Goal: Transaction & Acquisition: Purchase product/service

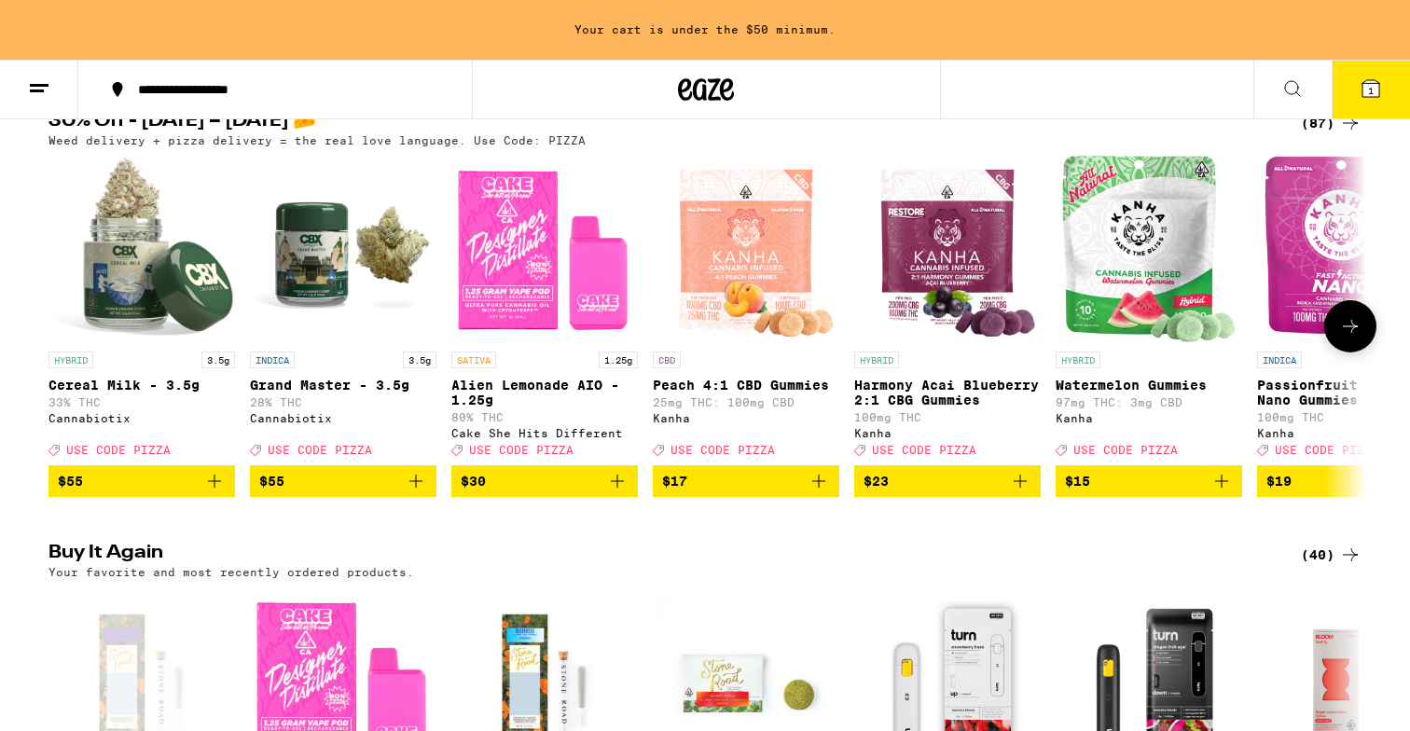
scroll to position [220, 0]
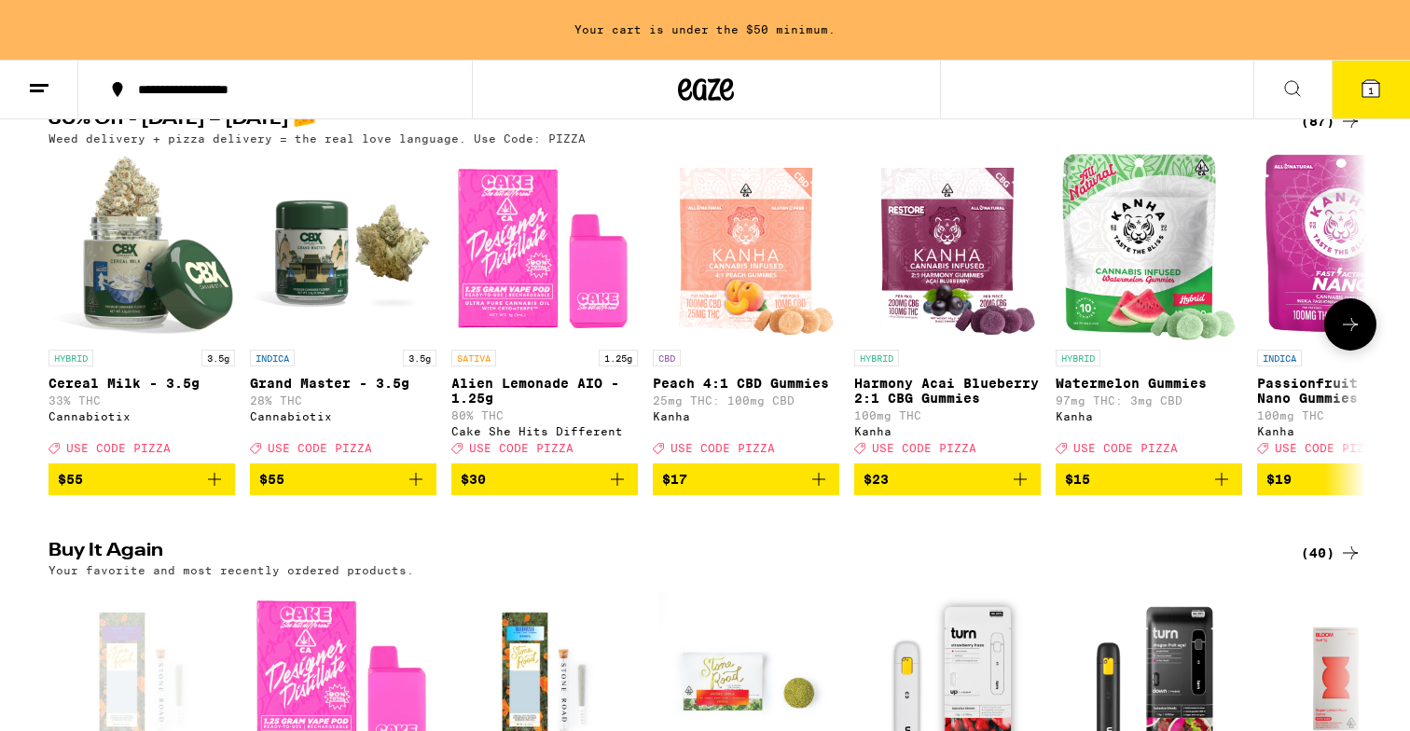
click at [616, 490] on icon "Add to bag" at bounding box center [617, 479] width 22 height 22
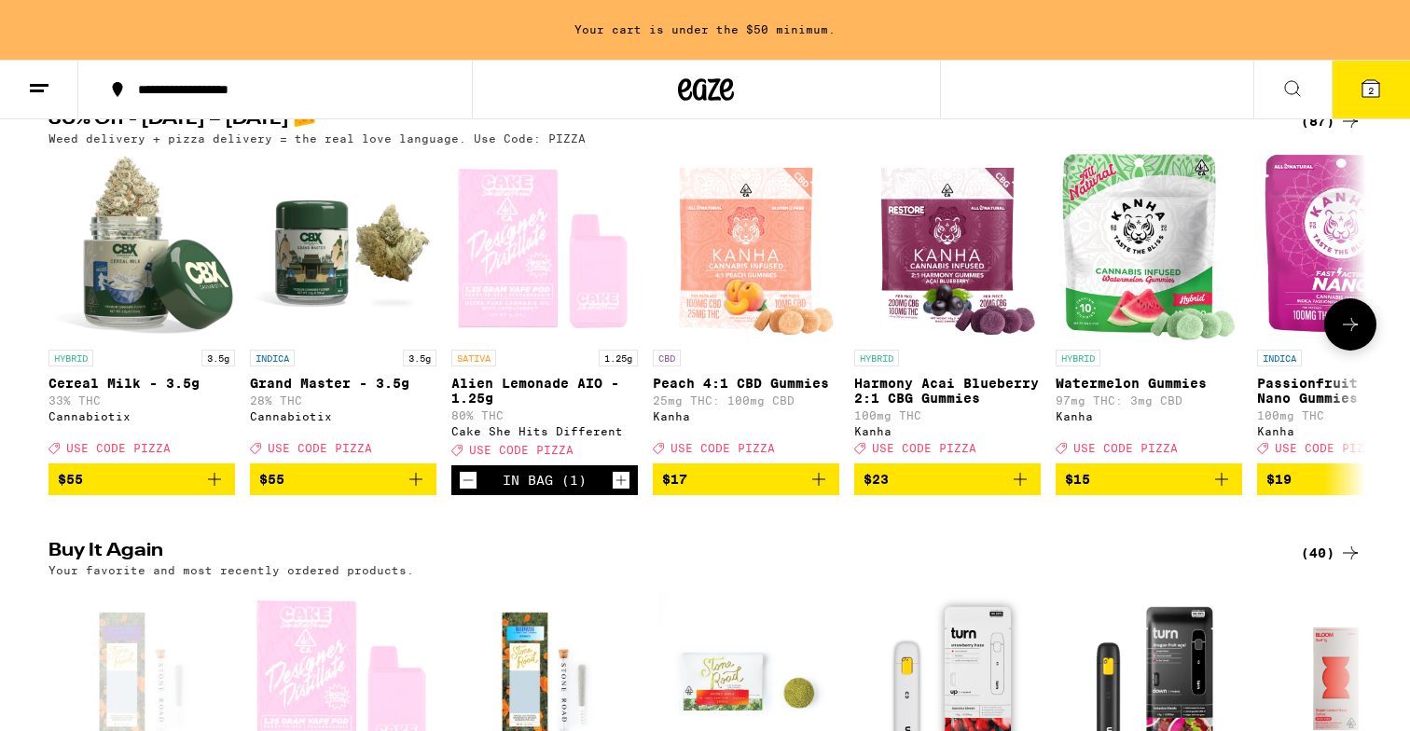
click at [1353, 336] on icon at bounding box center [1350, 324] width 22 height 22
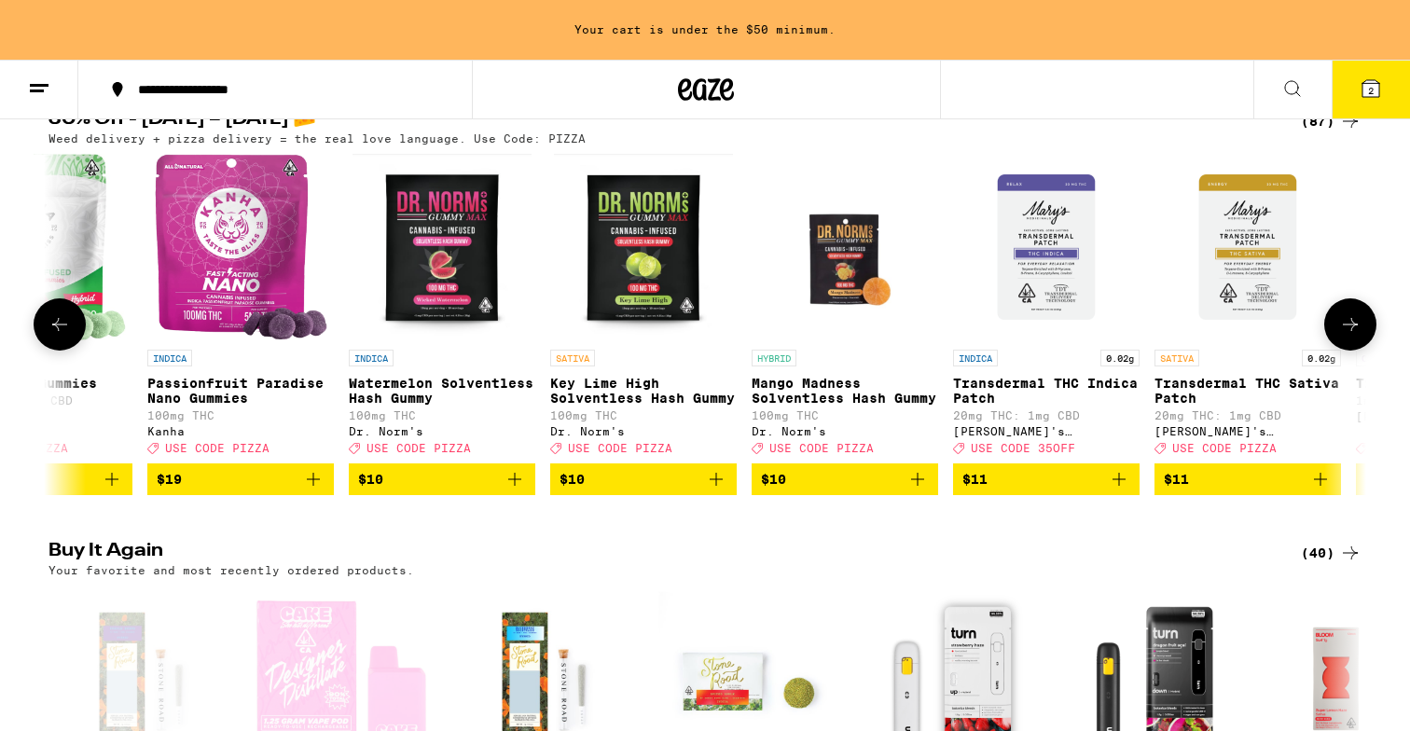
click at [1353, 336] on icon at bounding box center [1350, 324] width 22 height 22
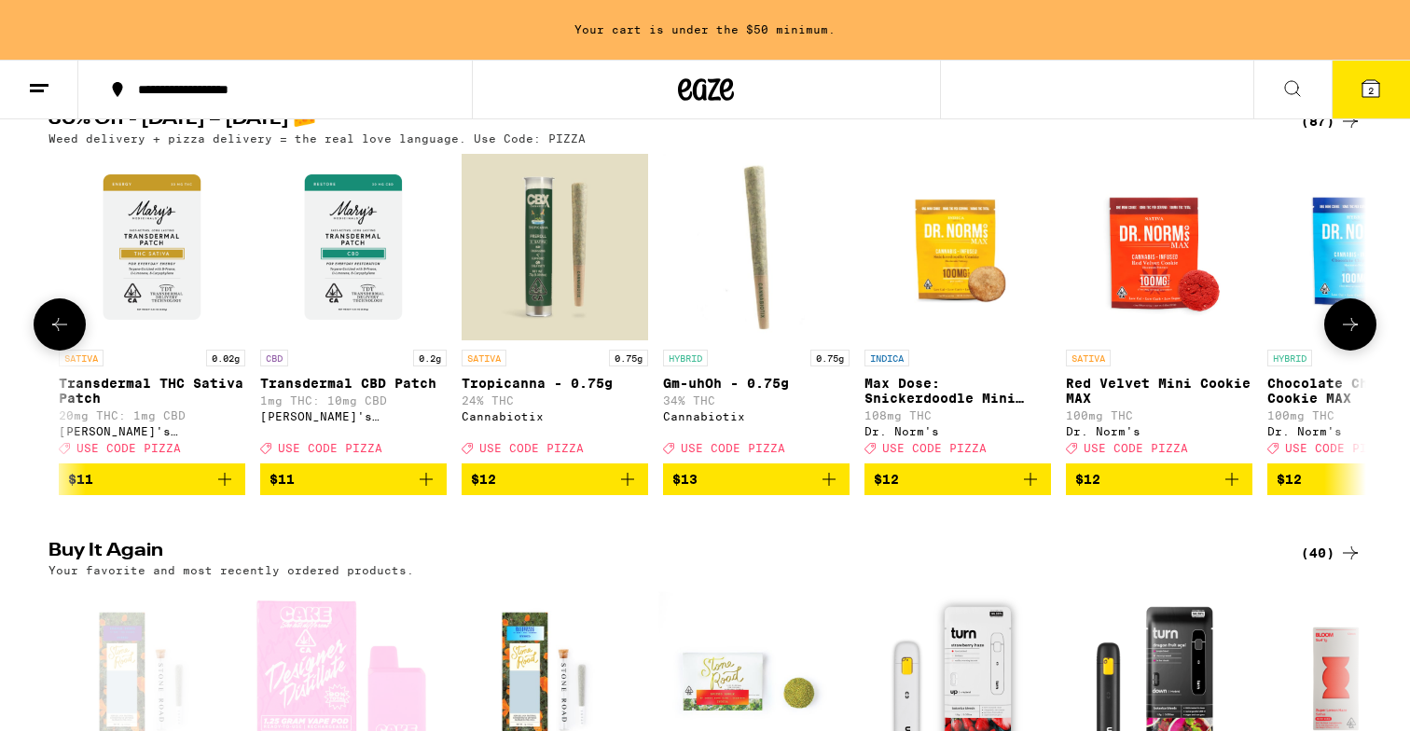
scroll to position [0, 2219]
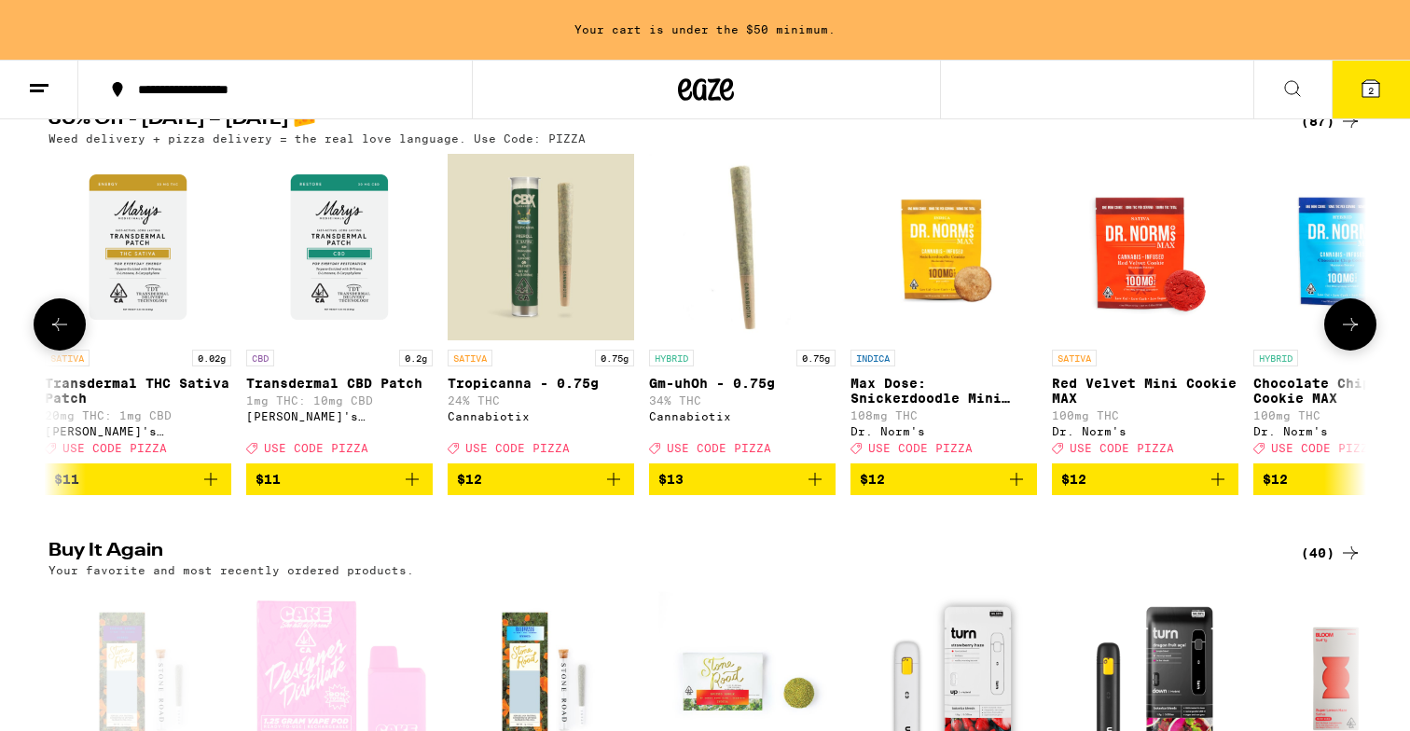
click at [1354, 336] on icon at bounding box center [1350, 324] width 22 height 22
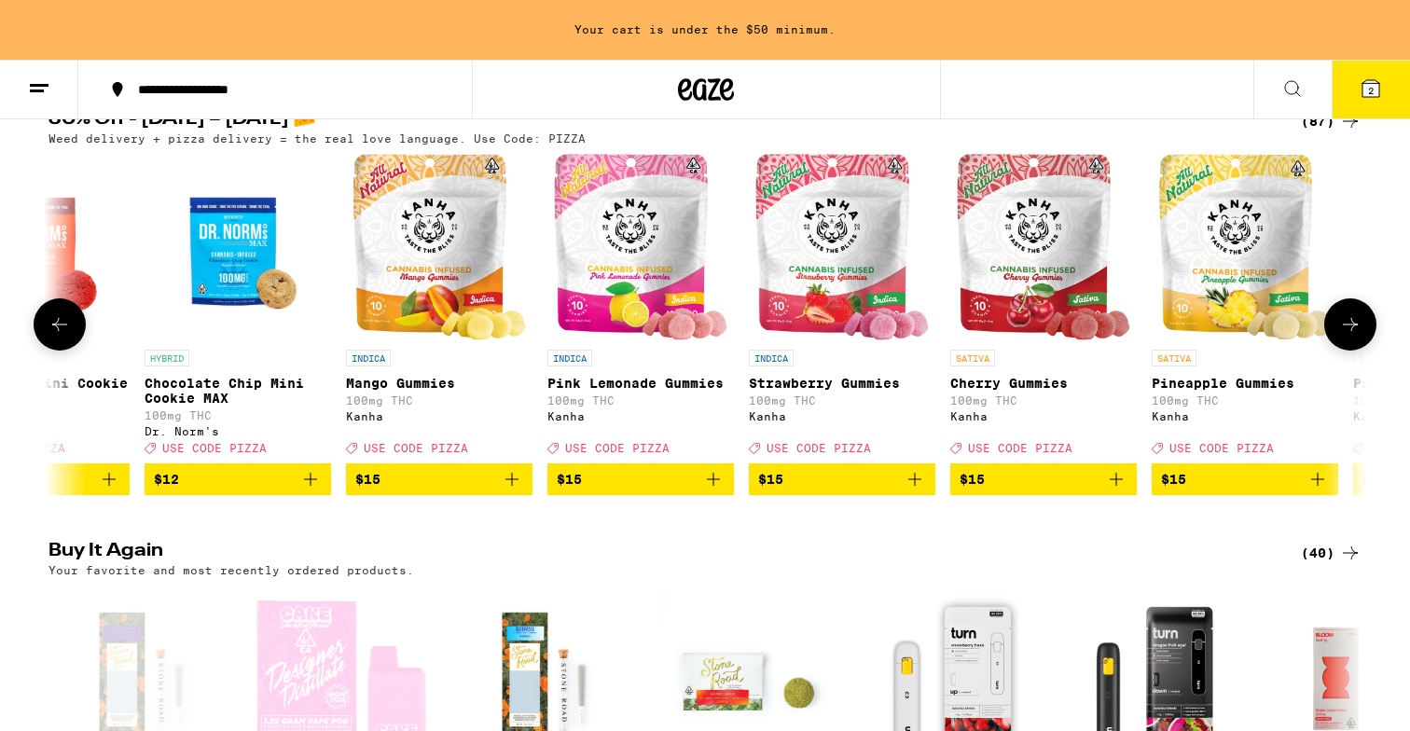
click at [1354, 336] on icon at bounding box center [1350, 324] width 22 height 22
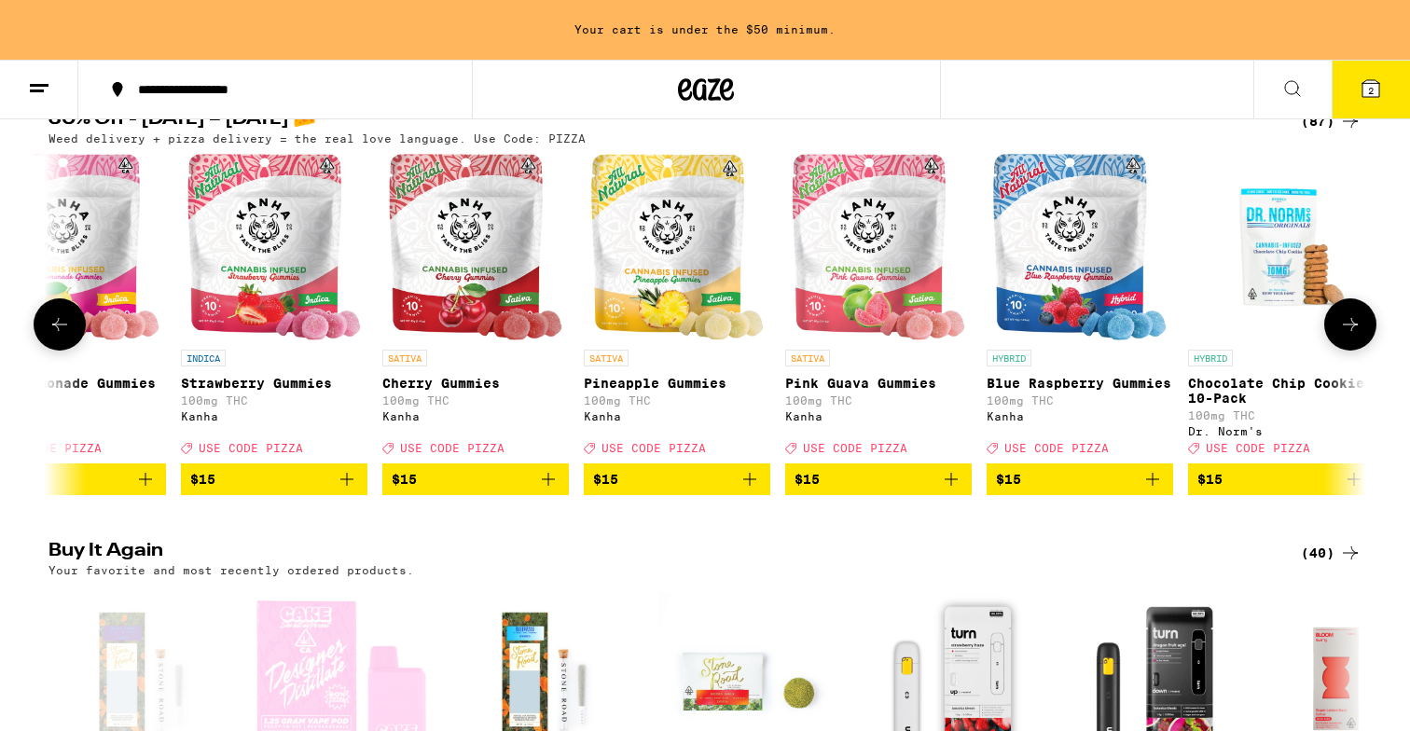
click at [1354, 336] on icon at bounding box center [1350, 324] width 22 height 22
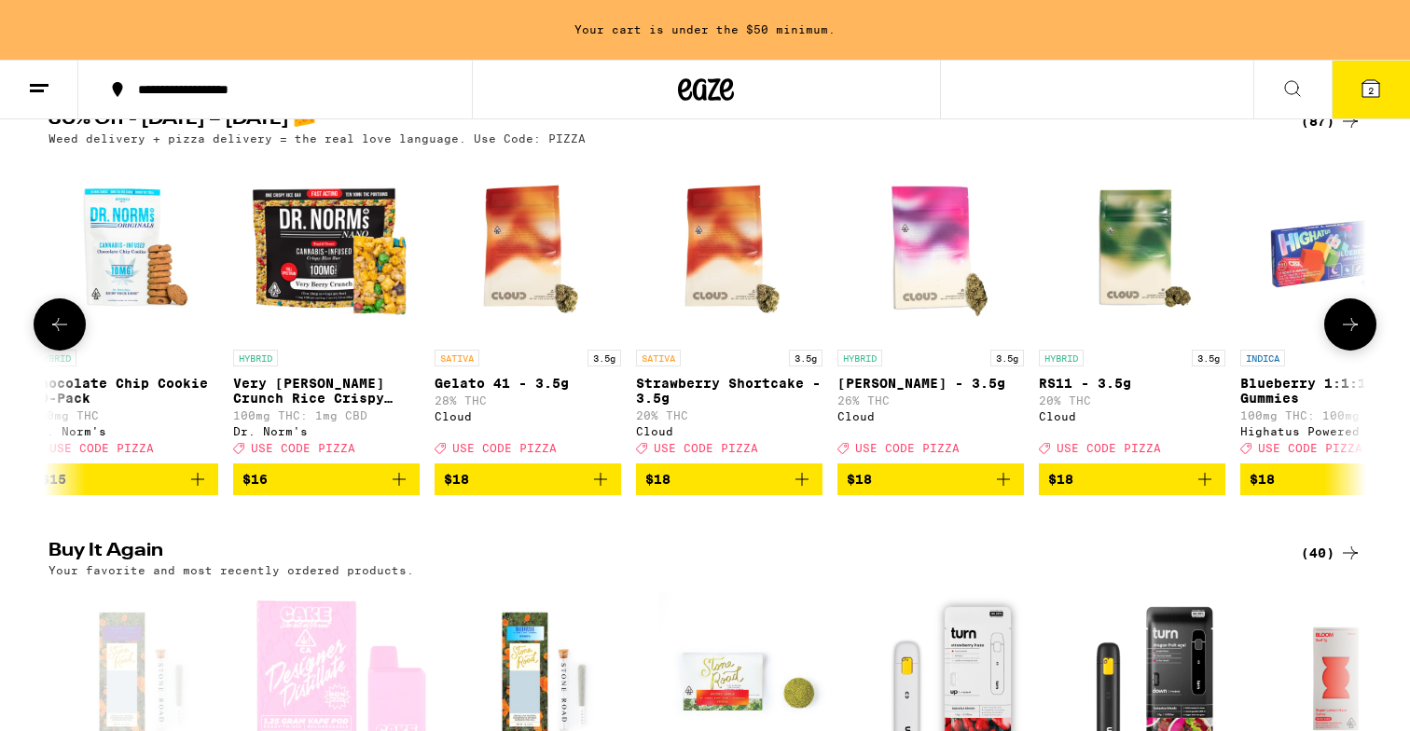
scroll to position [0, 5066]
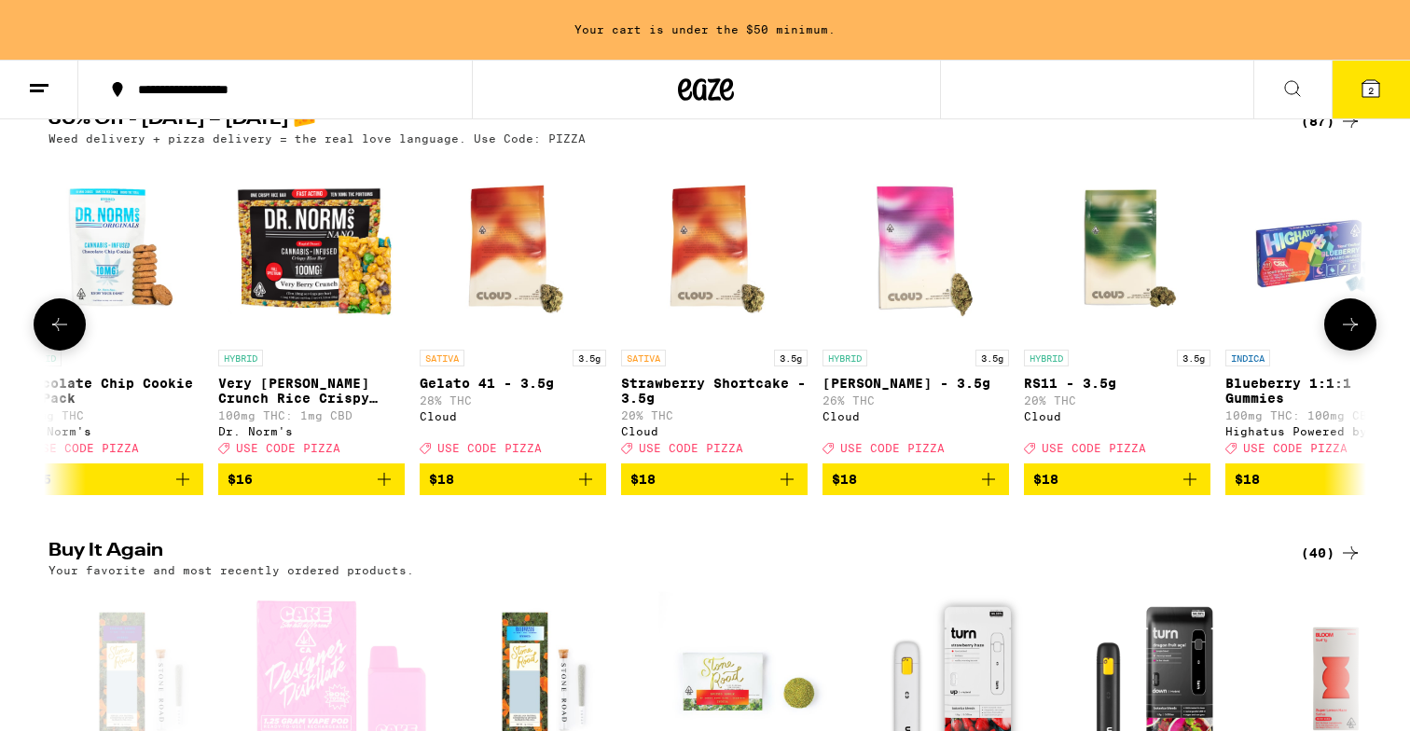
click at [1354, 336] on icon at bounding box center [1350, 324] width 22 height 22
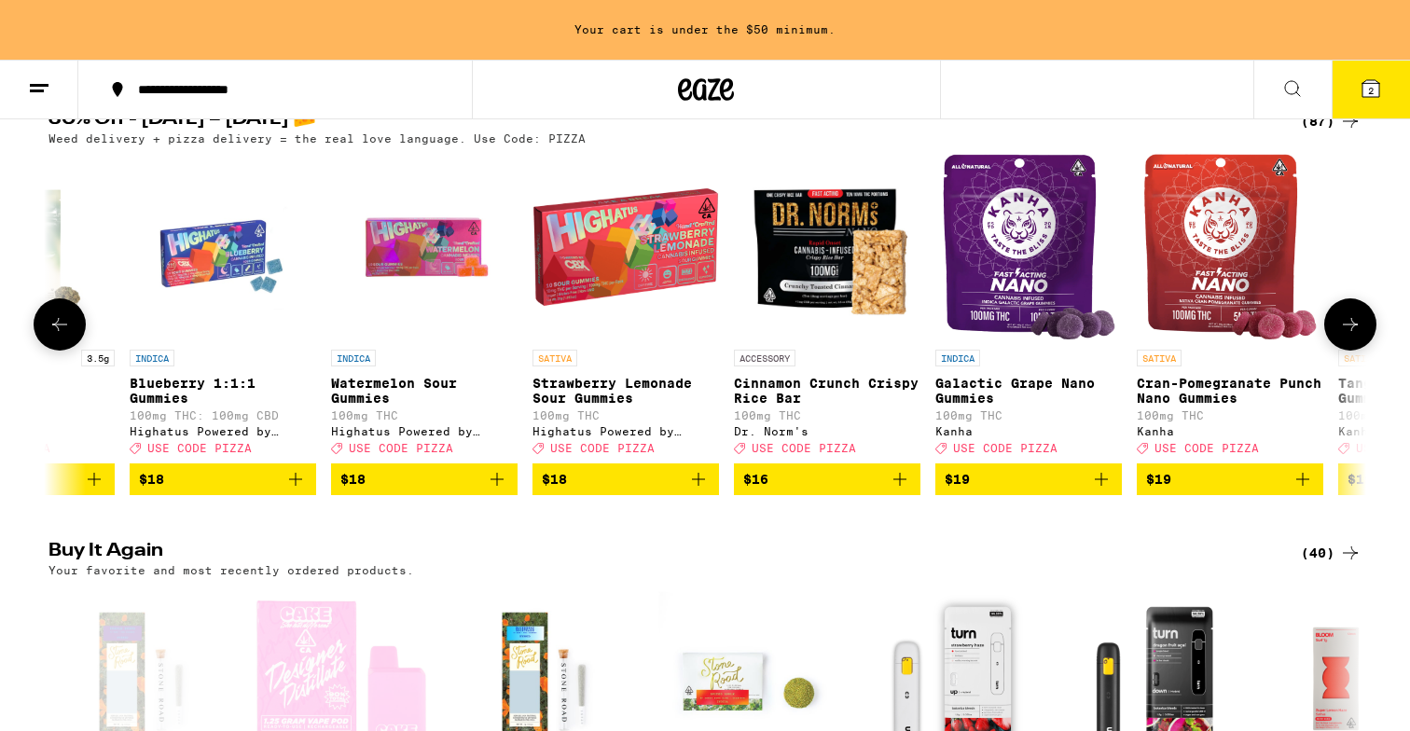
scroll to position [0, 6175]
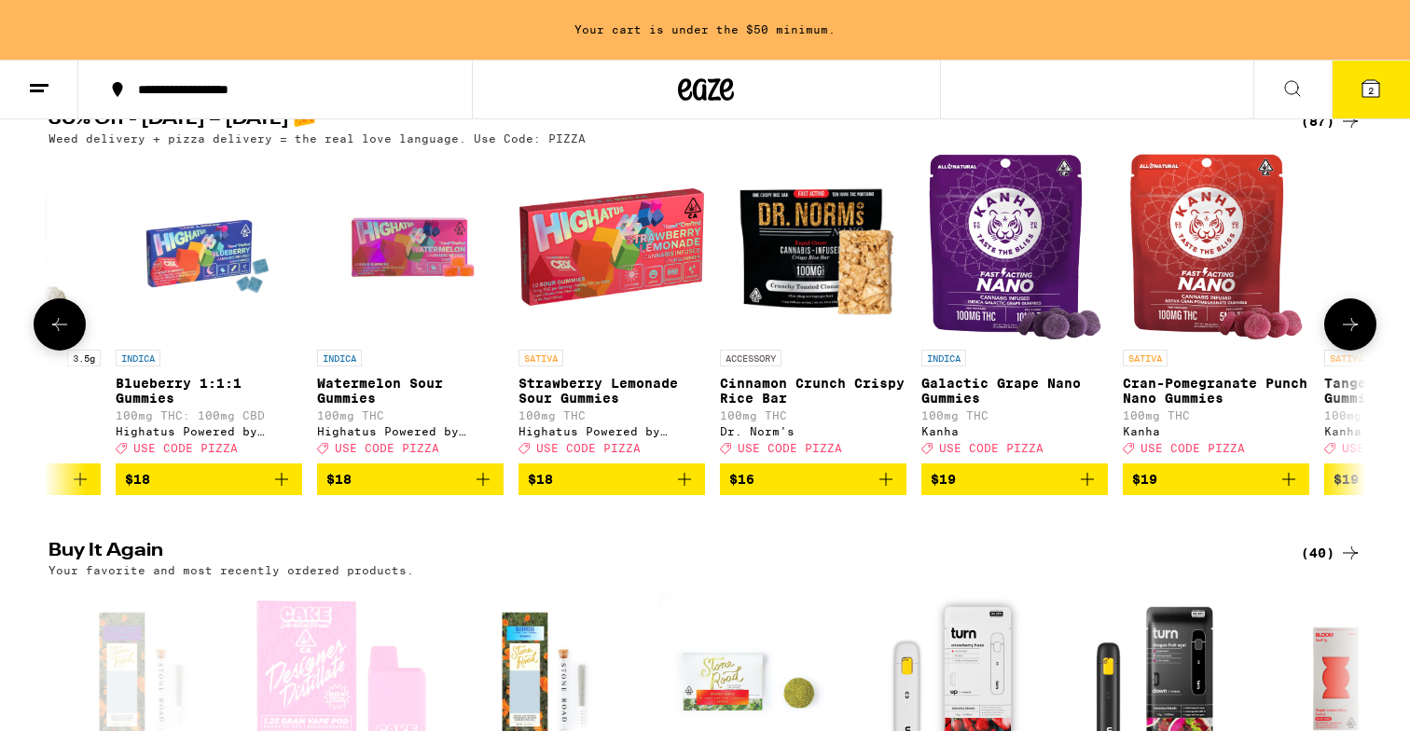
click at [1354, 336] on icon at bounding box center [1350, 324] width 22 height 22
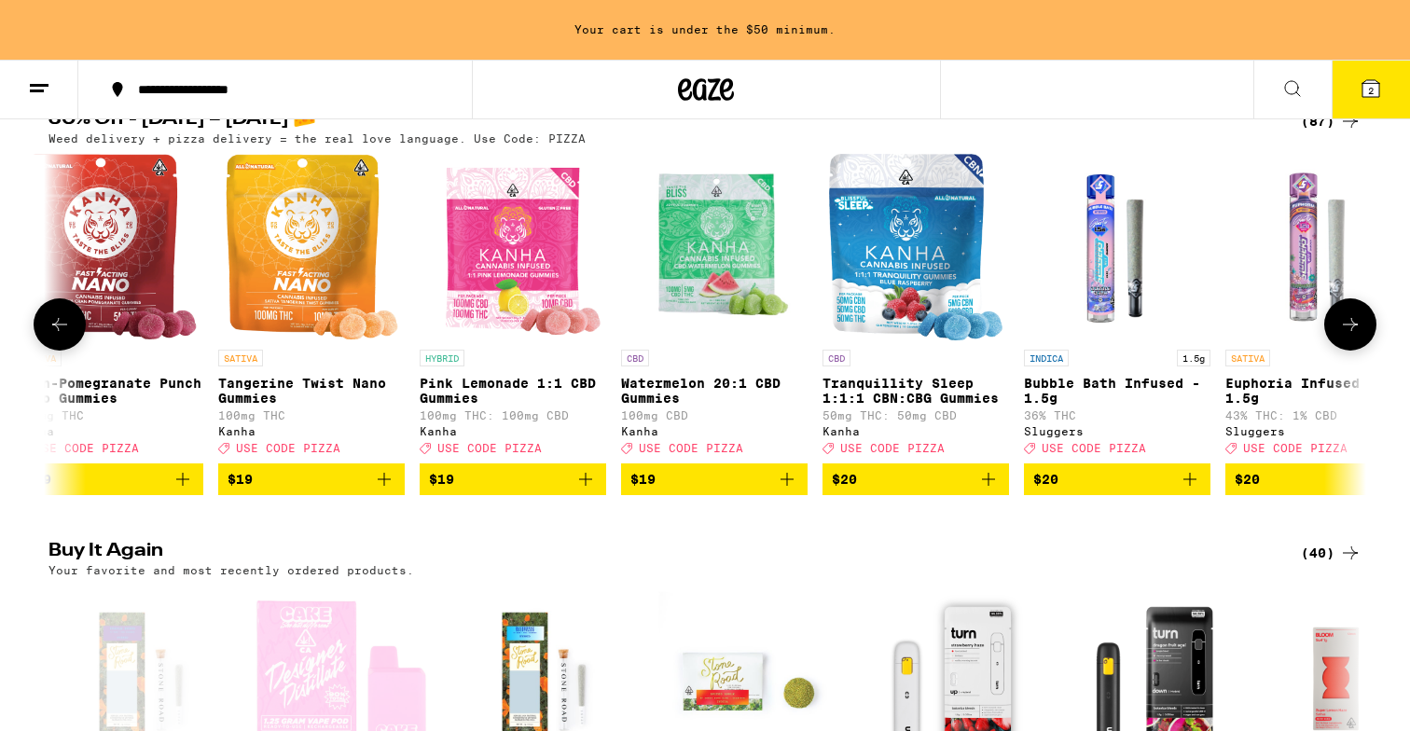
scroll to position [0, 7285]
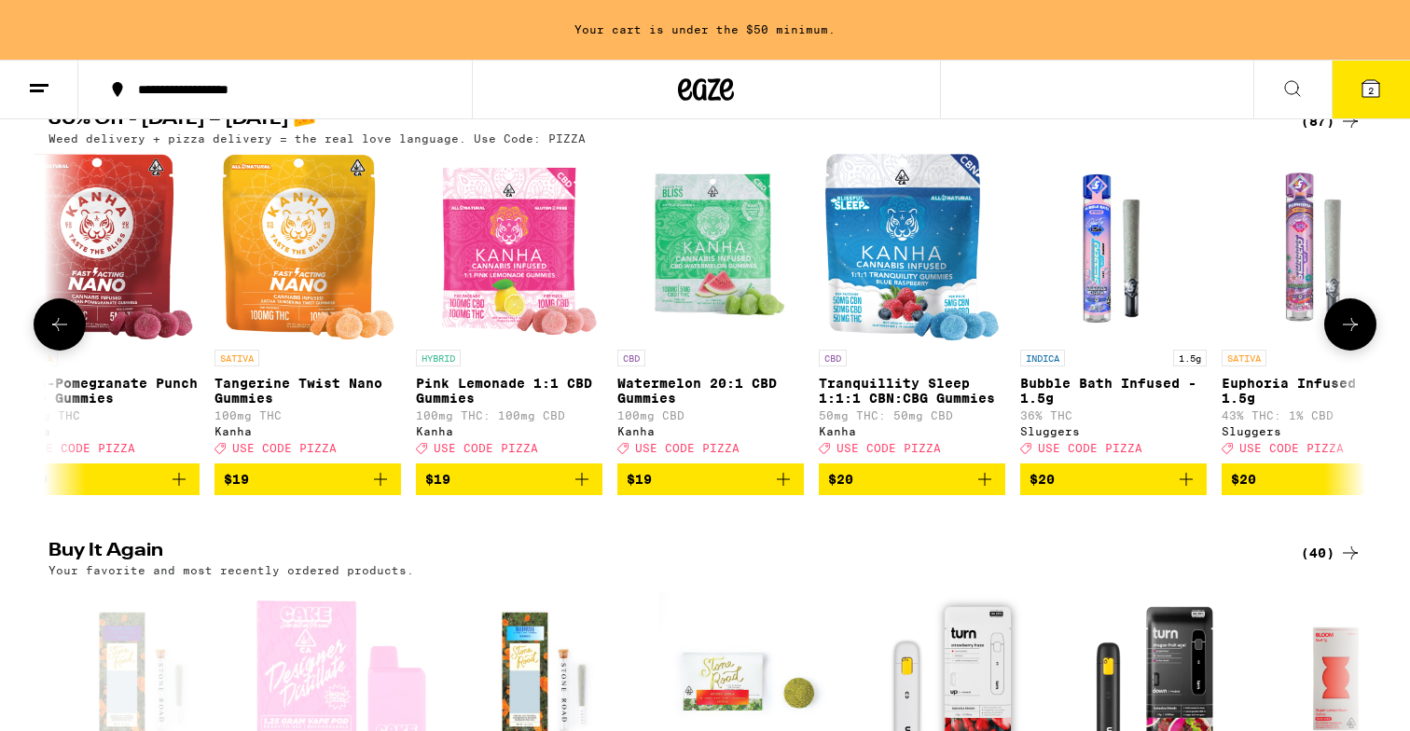
click at [1348, 330] on icon at bounding box center [1350, 324] width 22 height 22
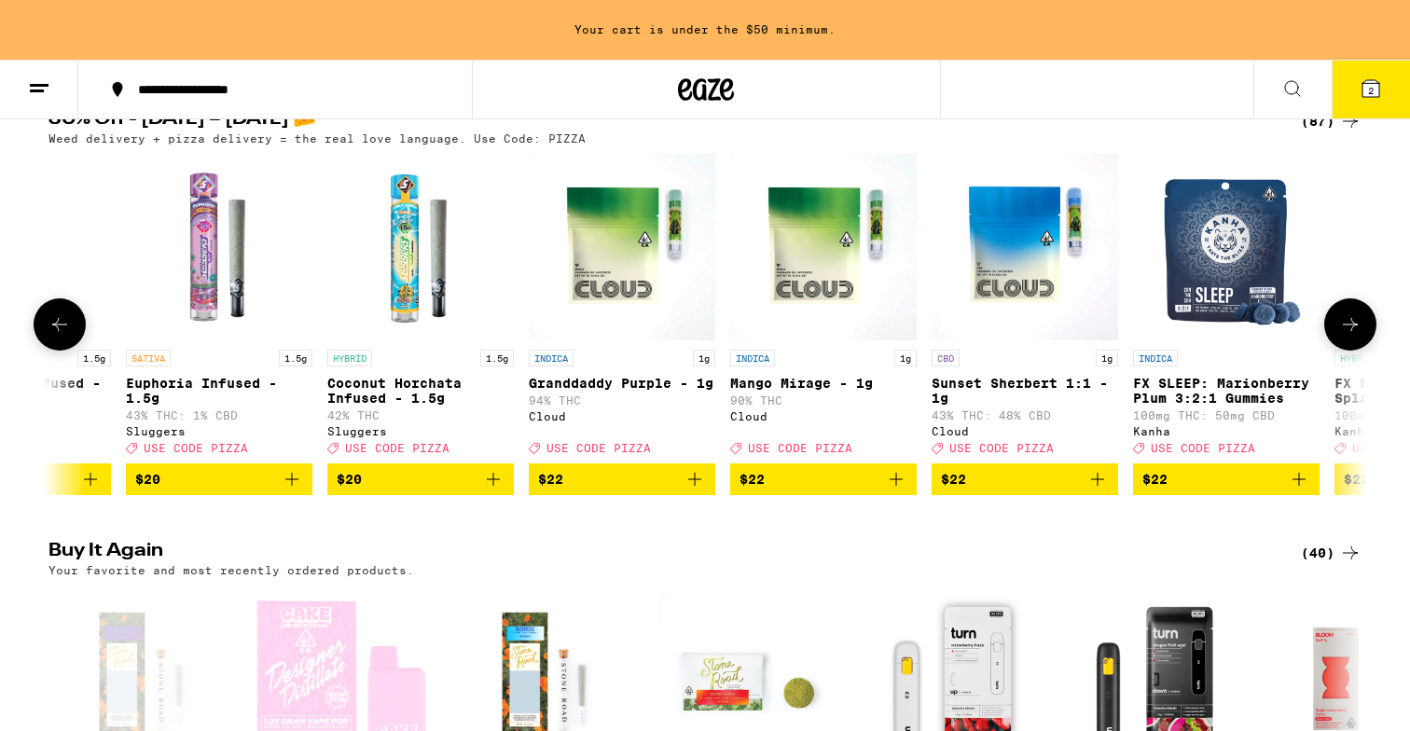
scroll to position [0, 8394]
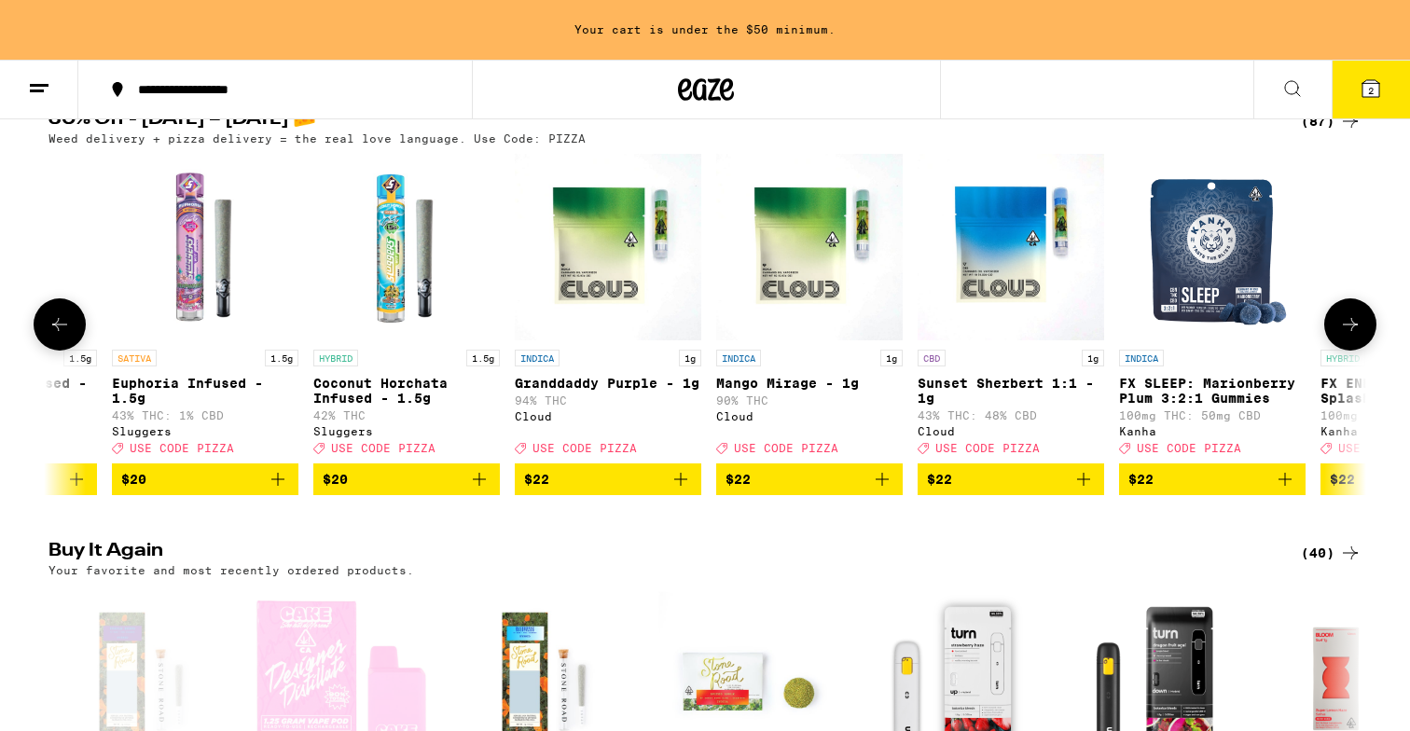
click at [1348, 330] on icon at bounding box center [1350, 324] width 22 height 22
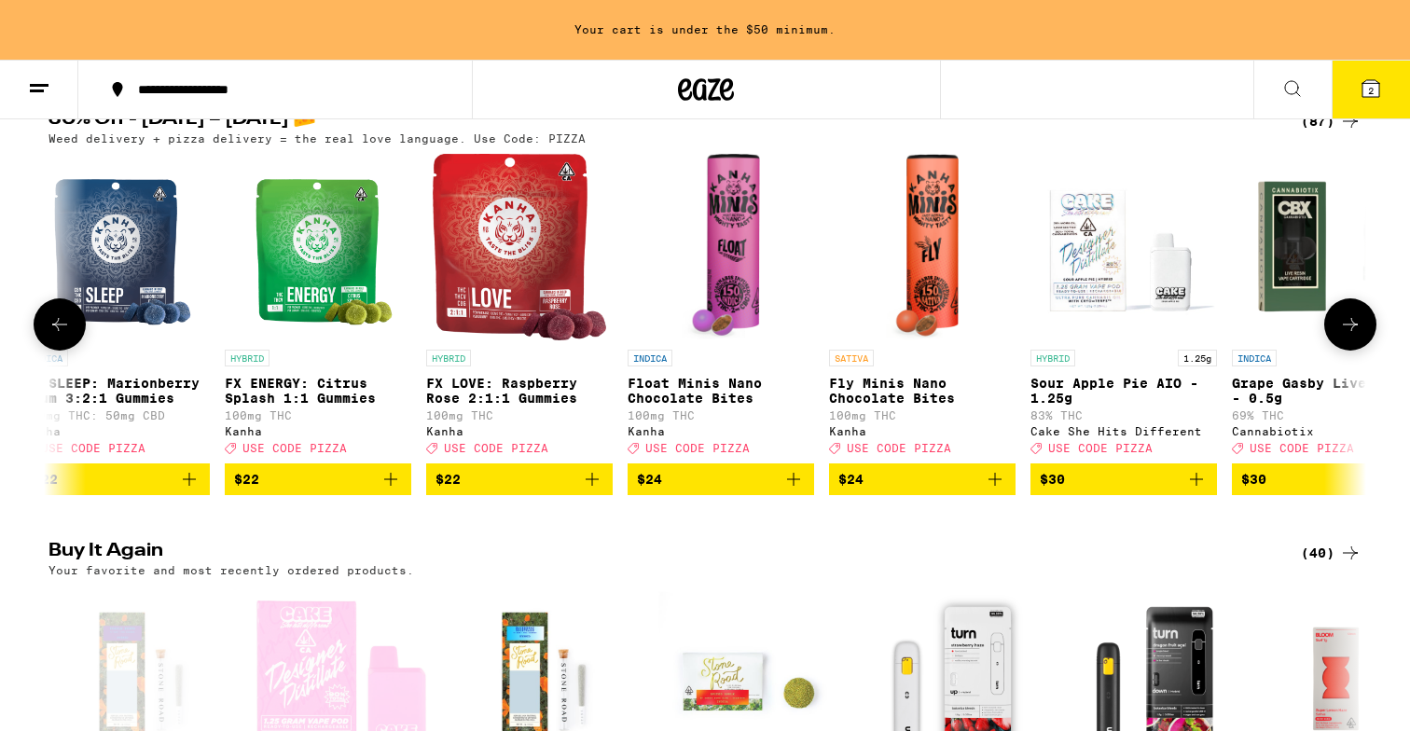
click at [1348, 330] on icon at bounding box center [1350, 324] width 22 height 22
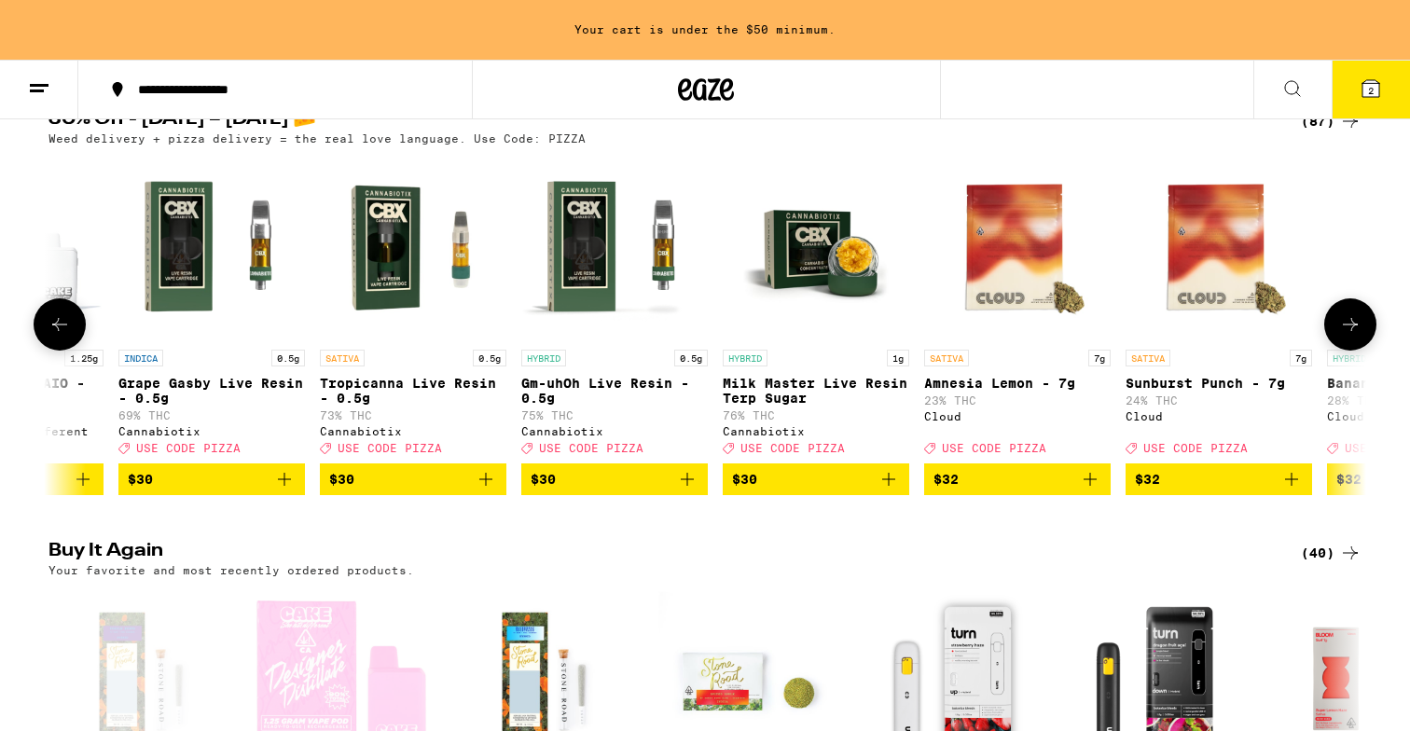
scroll to position [0, 10603]
click at [62, 319] on button at bounding box center [60, 324] width 52 height 52
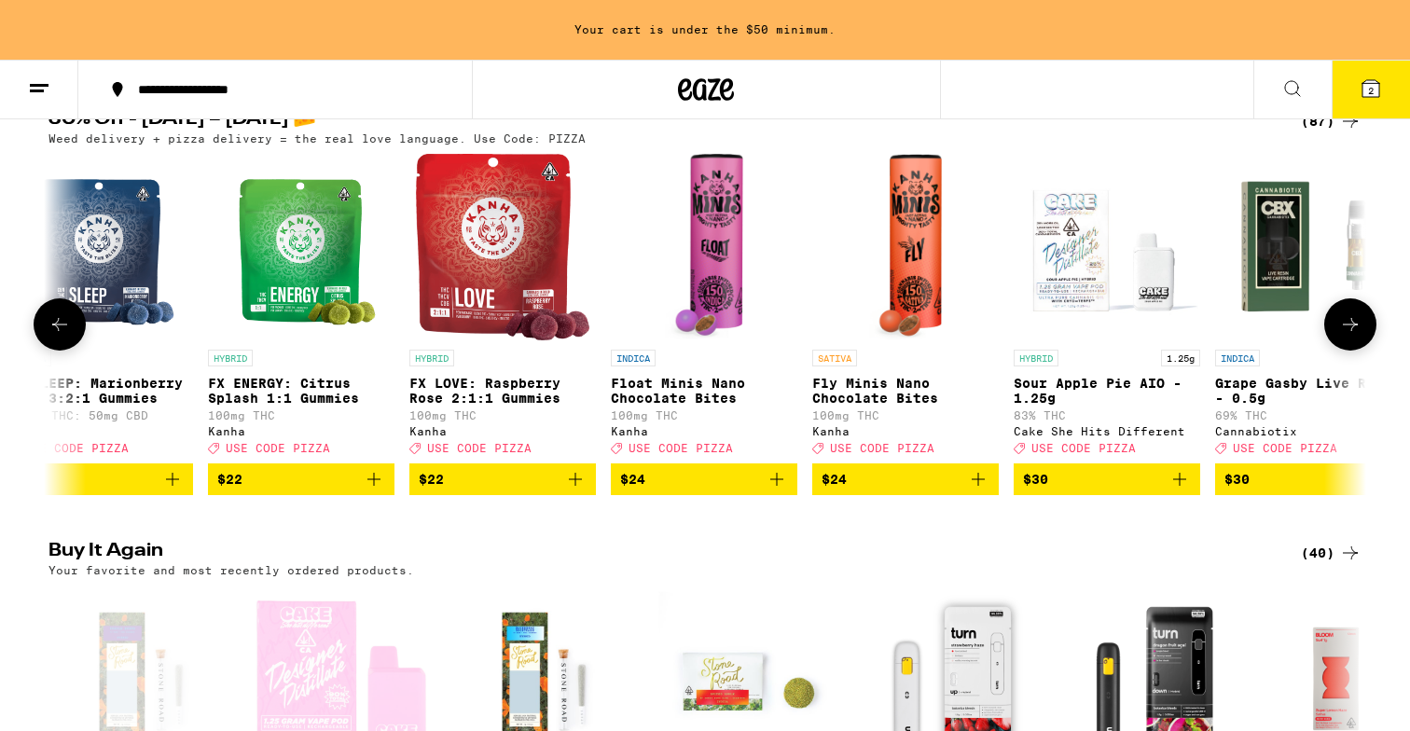
scroll to position [0, 9494]
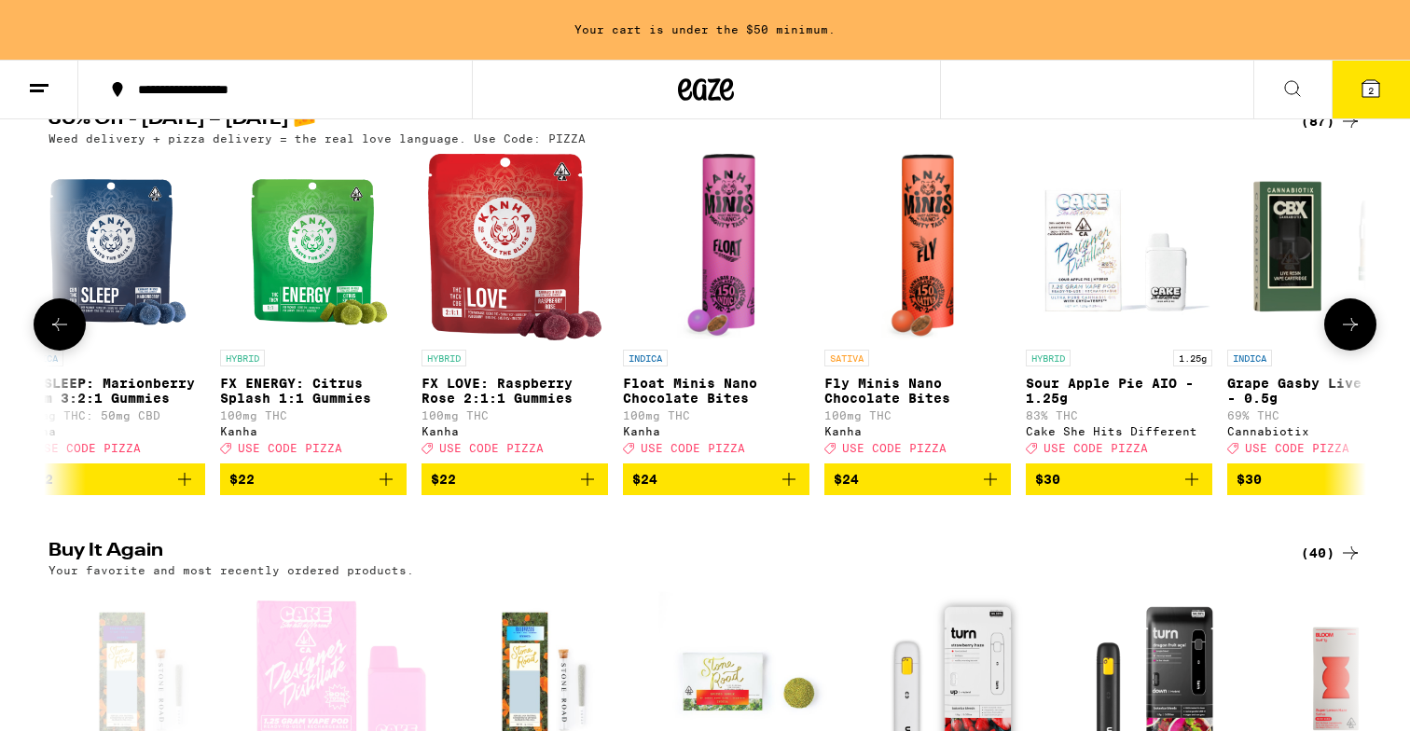
click at [1350, 336] on icon at bounding box center [1350, 324] width 22 height 22
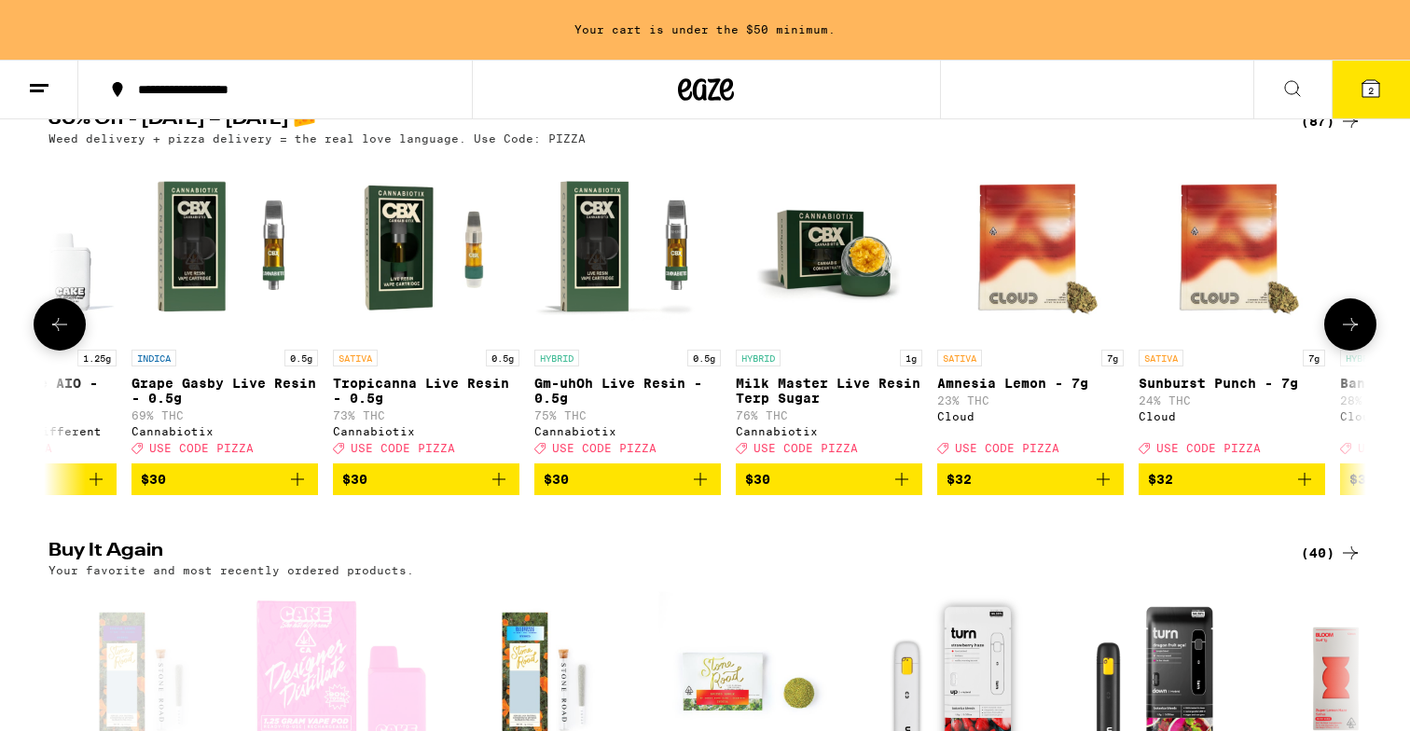
scroll to position [0, 10603]
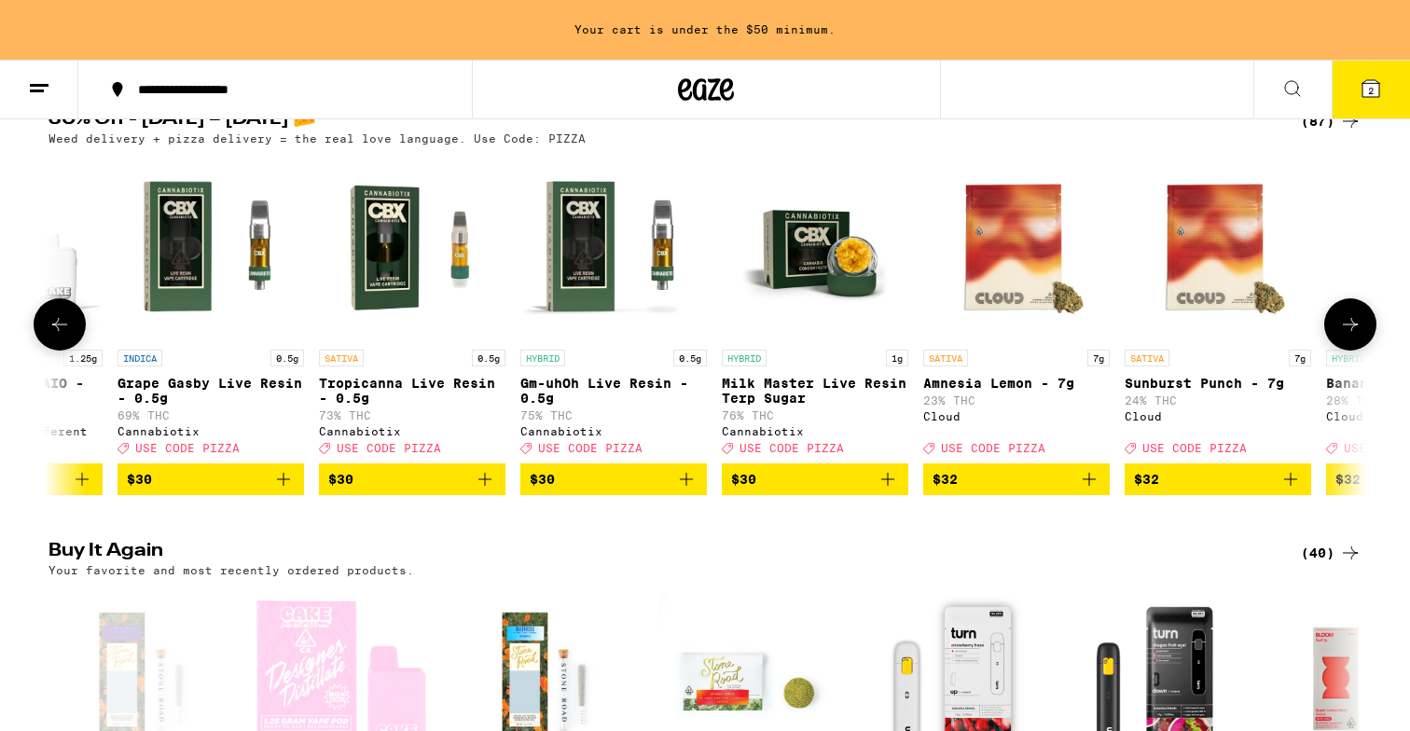
click at [1350, 336] on icon at bounding box center [1350, 324] width 22 height 22
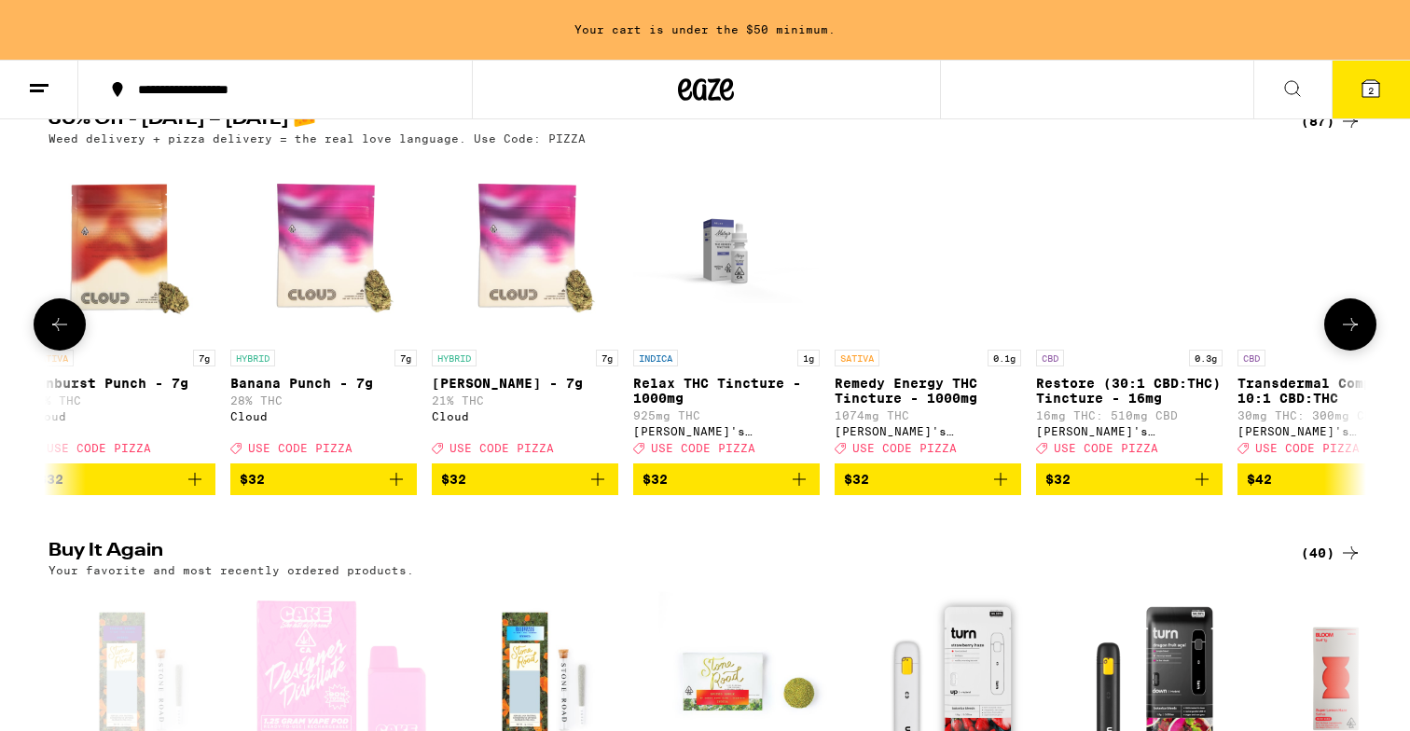
scroll to position [0, 11713]
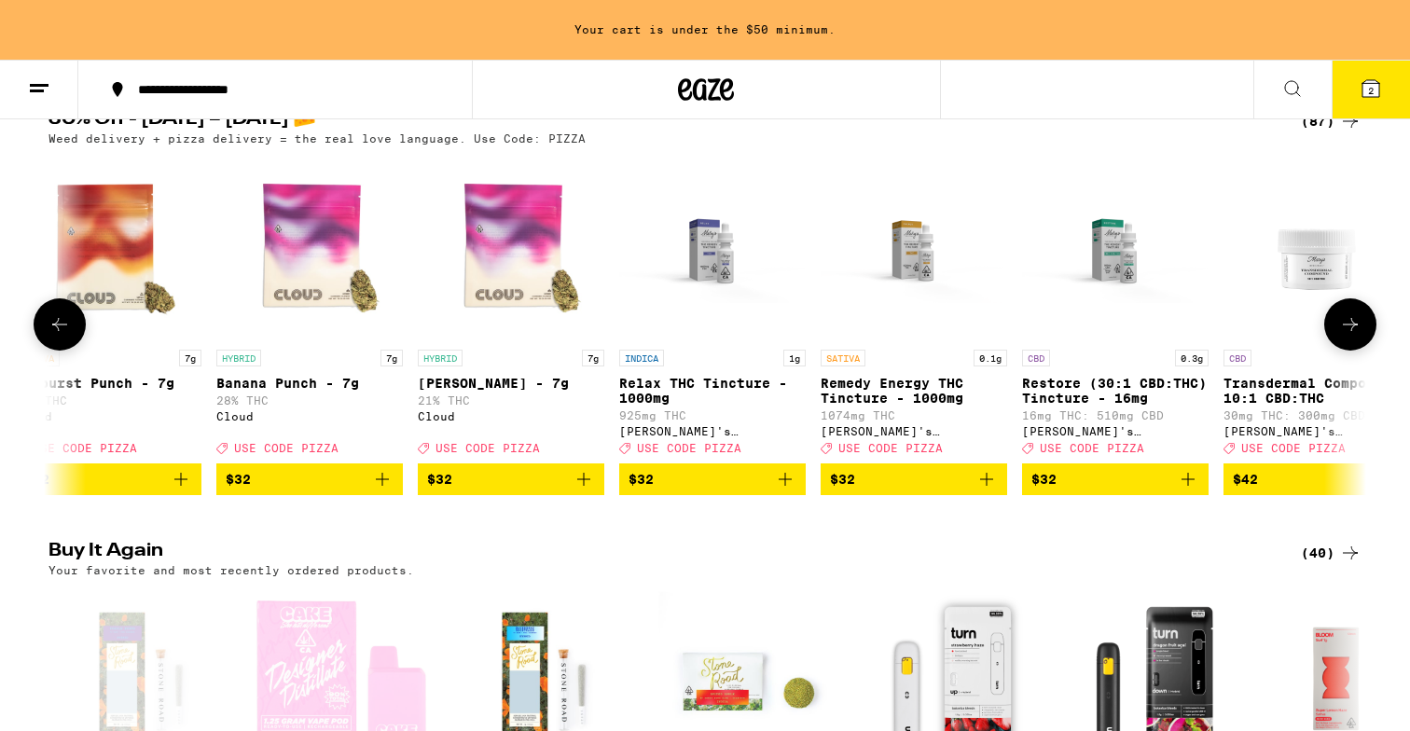
click at [1350, 336] on icon at bounding box center [1350, 324] width 22 height 22
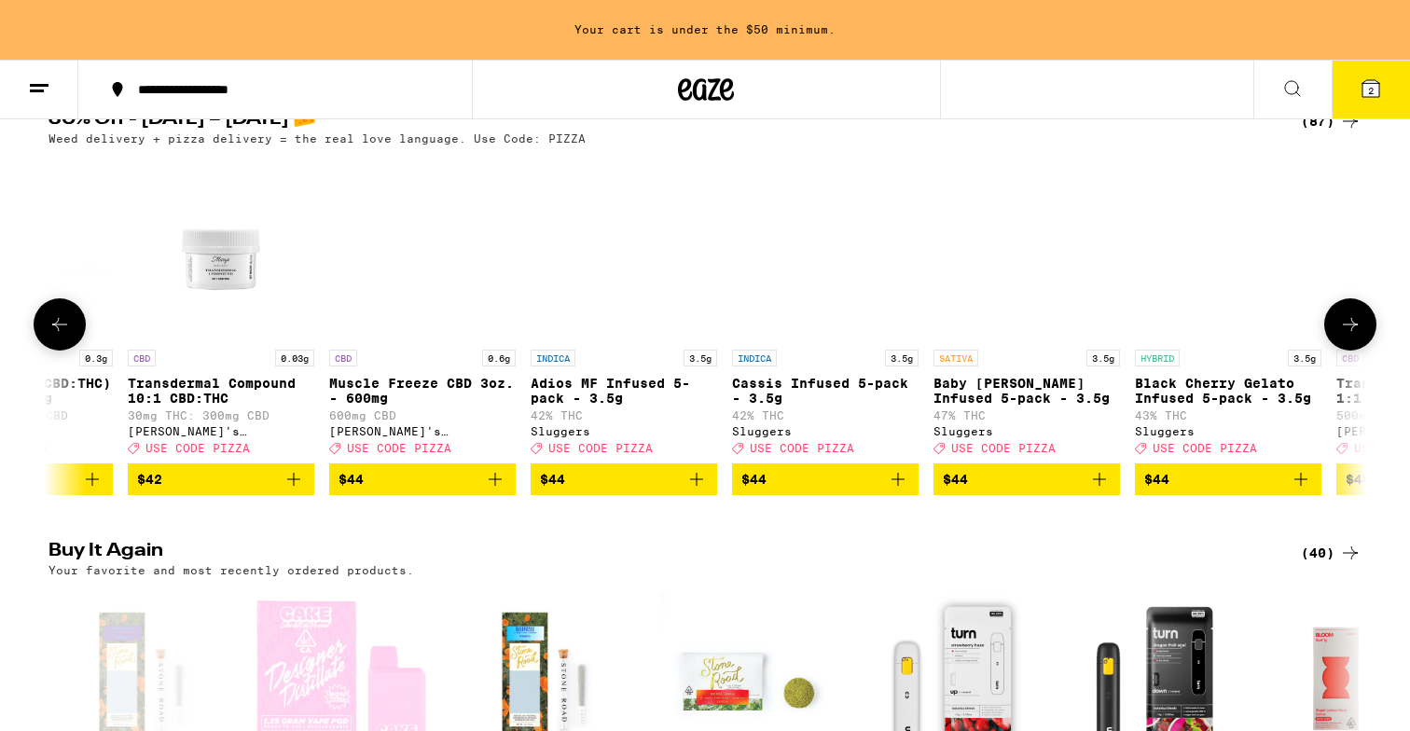
scroll to position [0, 12822]
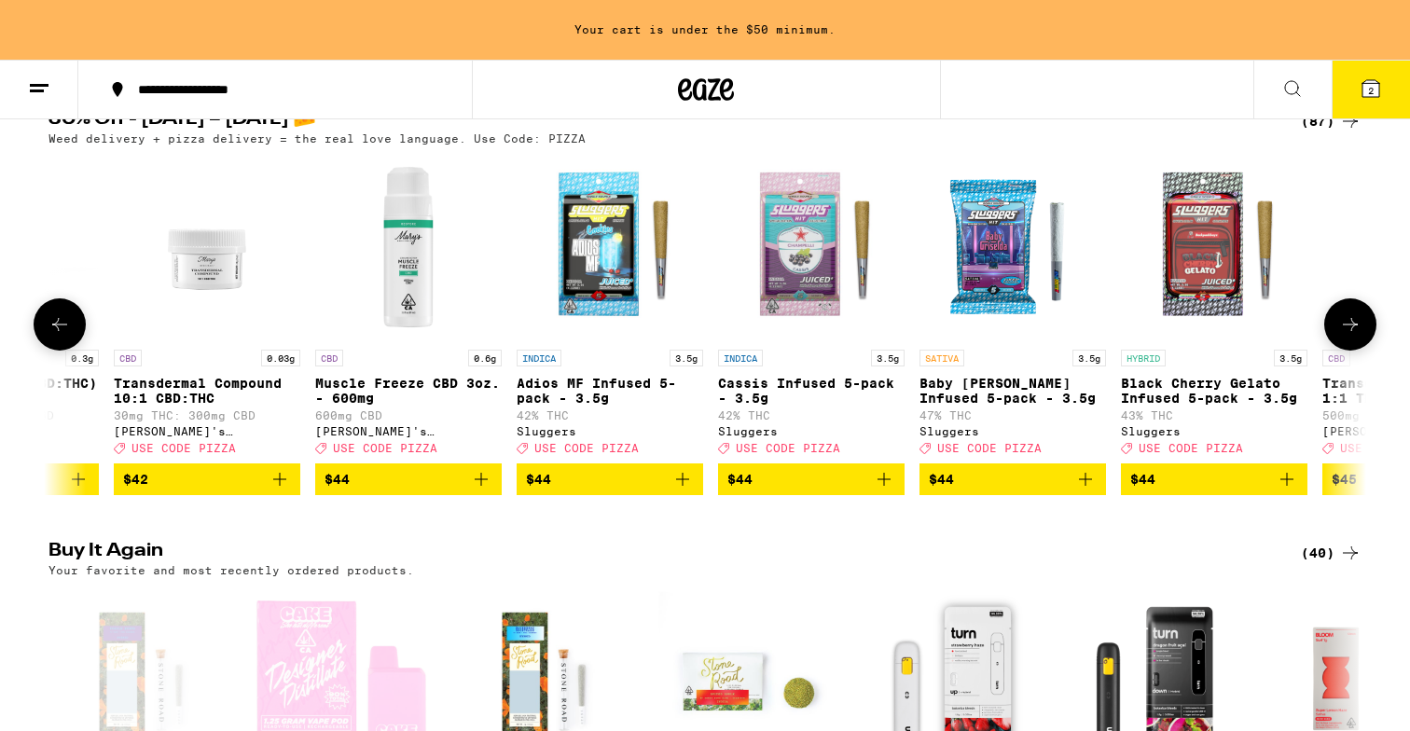
click at [1350, 336] on icon at bounding box center [1350, 324] width 22 height 22
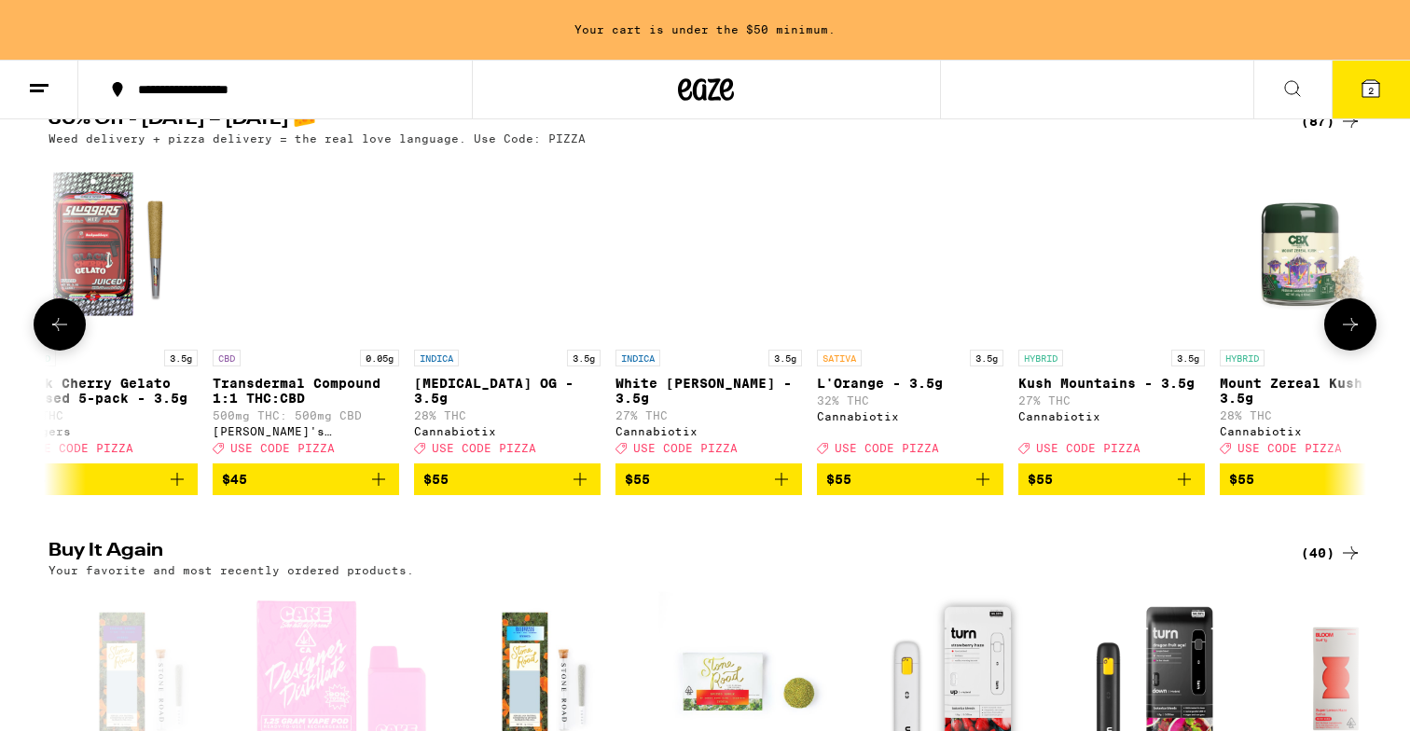
click at [1350, 336] on icon at bounding box center [1350, 324] width 22 height 22
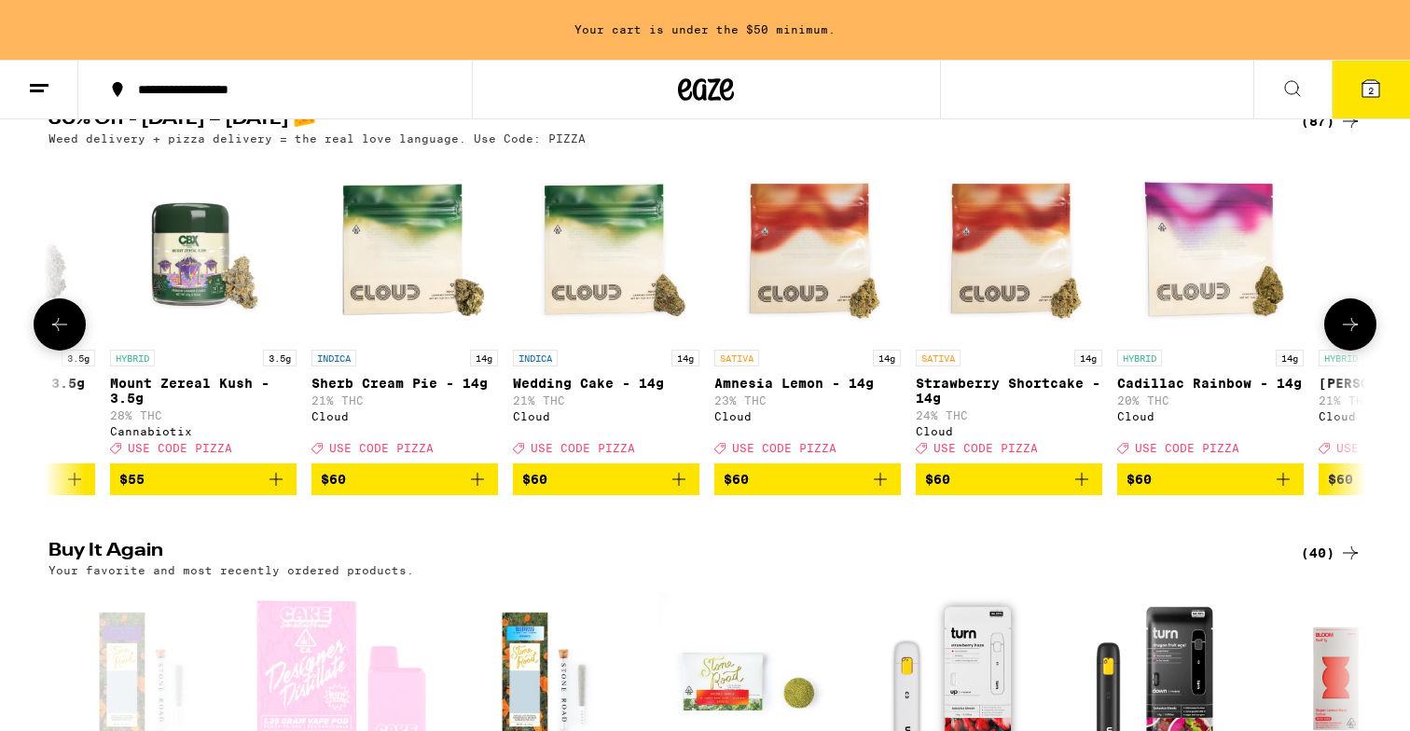
click at [1350, 336] on icon at bounding box center [1350, 324] width 22 height 22
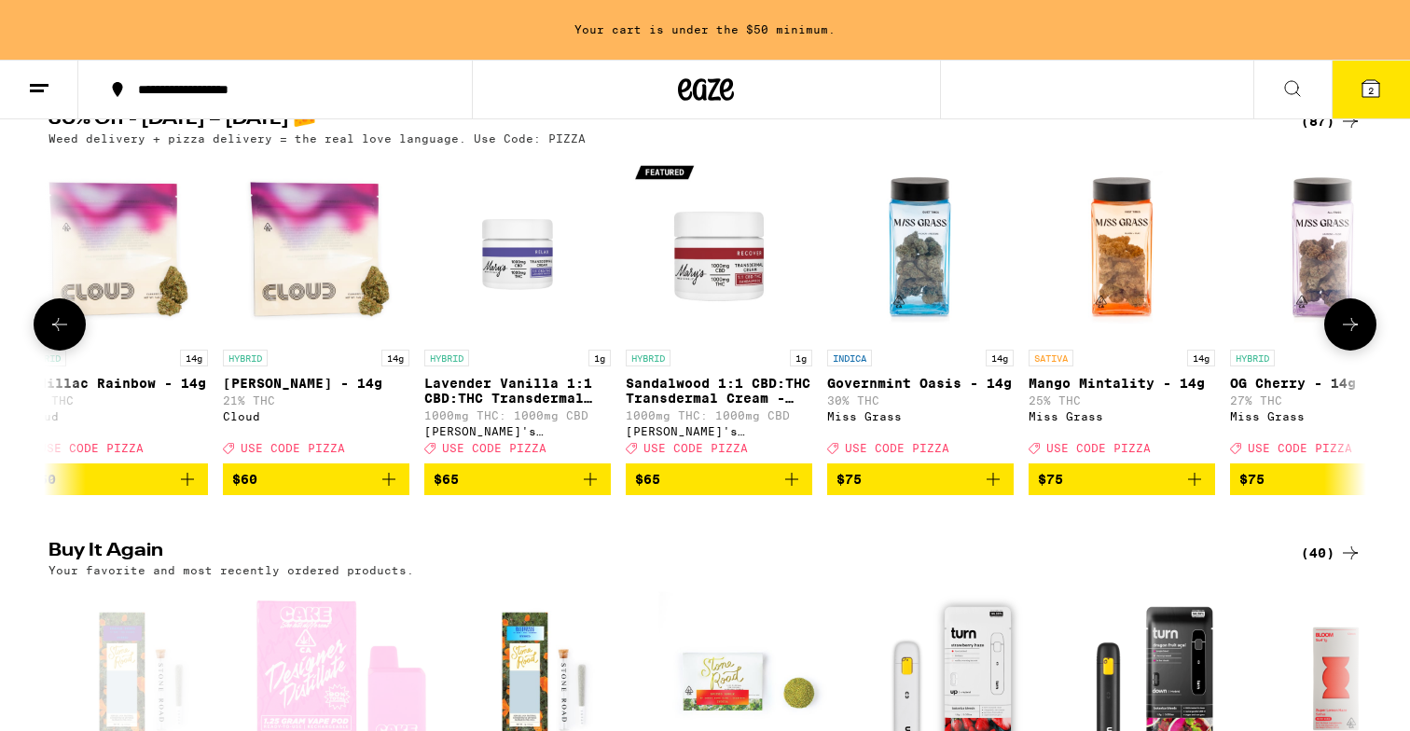
scroll to position [0, 16150]
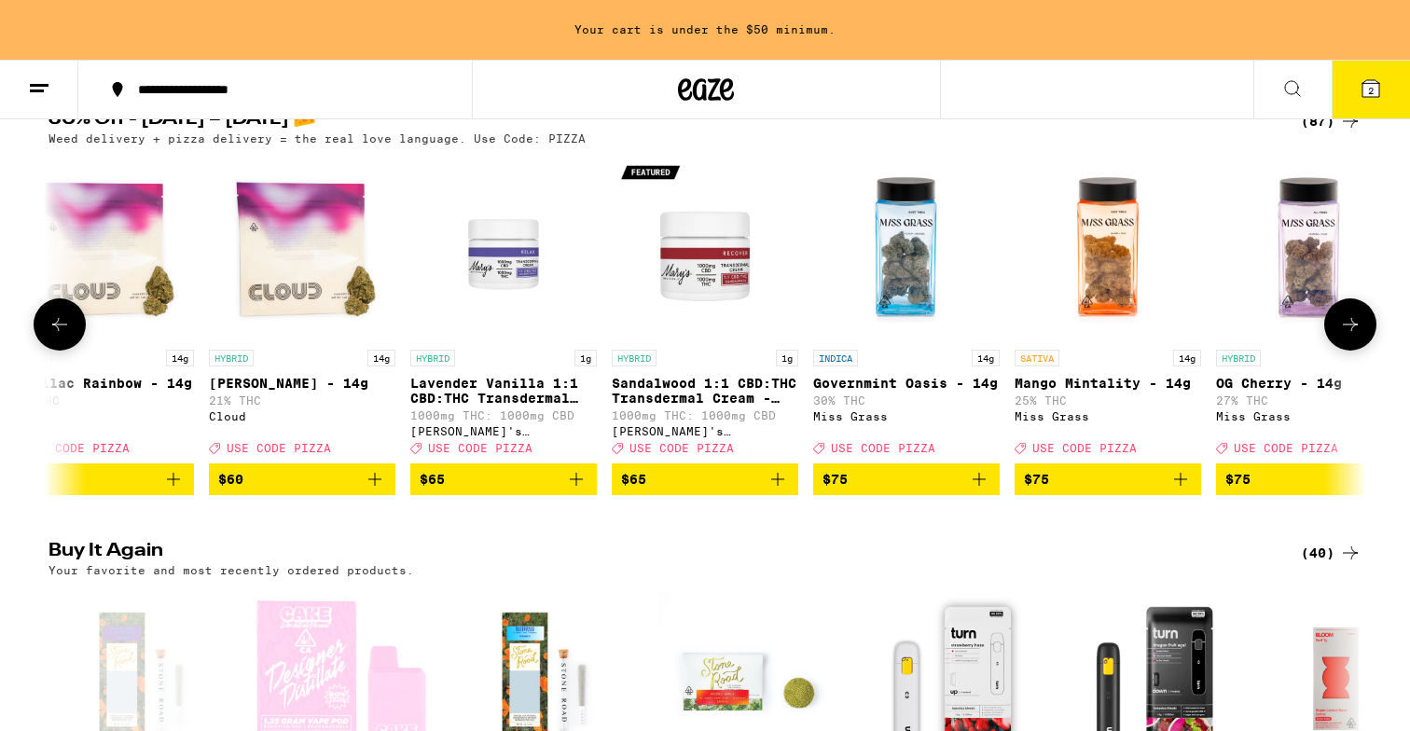
click at [1350, 331] on icon at bounding box center [1349, 324] width 15 height 13
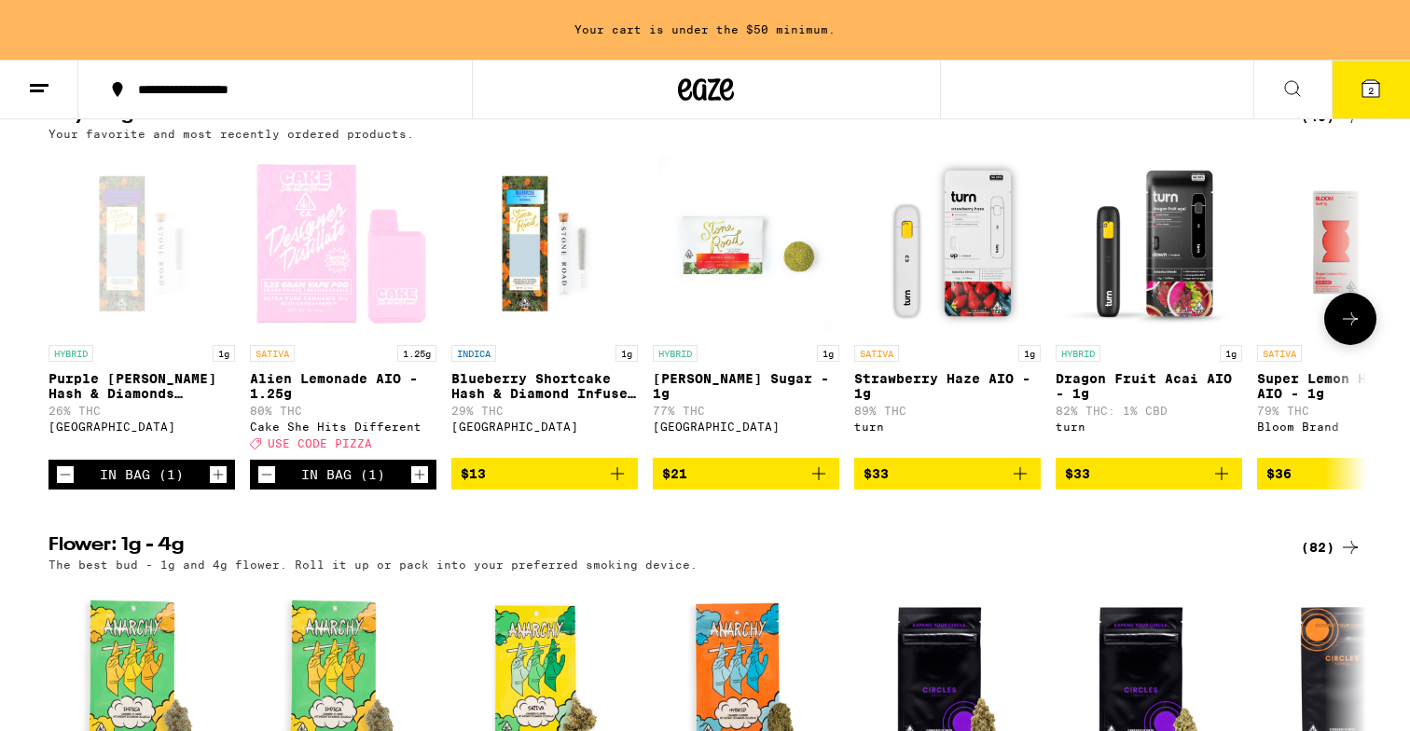
scroll to position [653, 0]
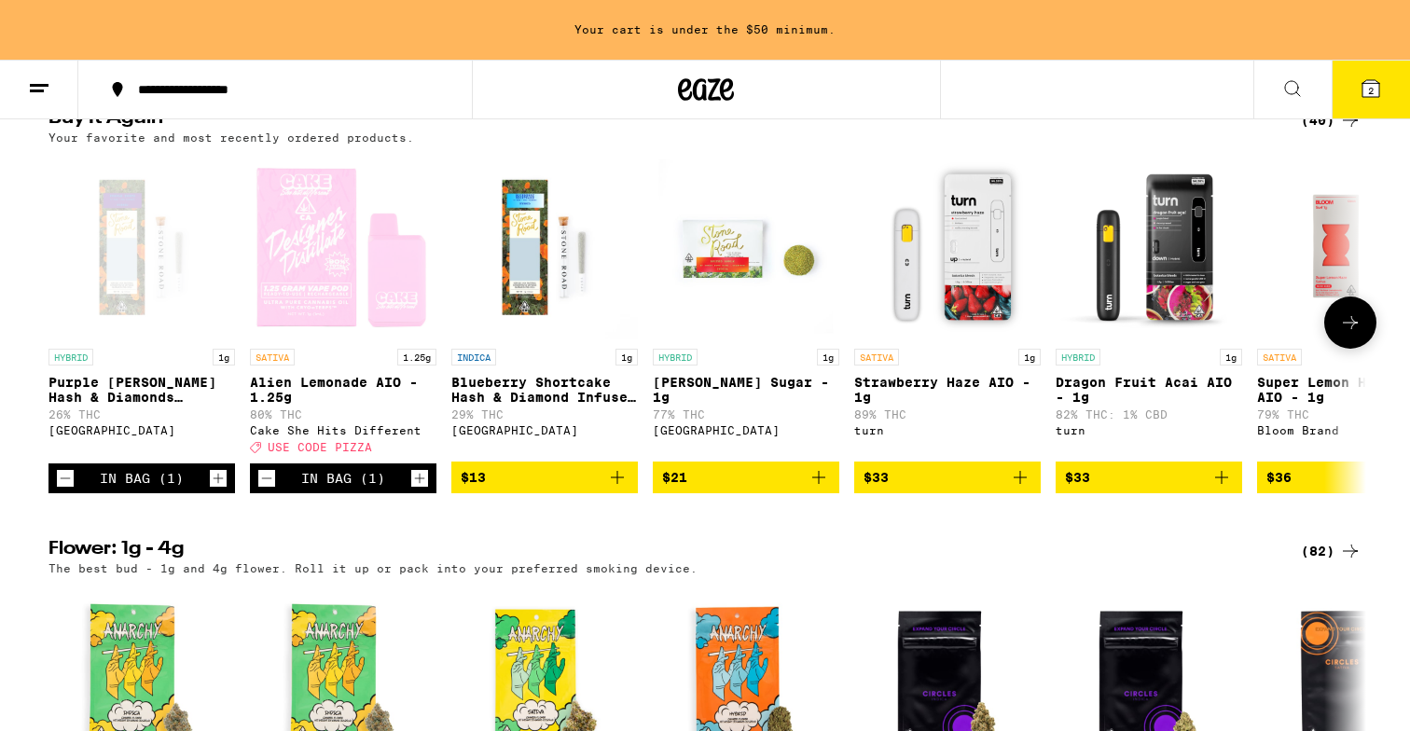
click at [616, 488] on icon "Add to bag" at bounding box center [617, 477] width 22 height 22
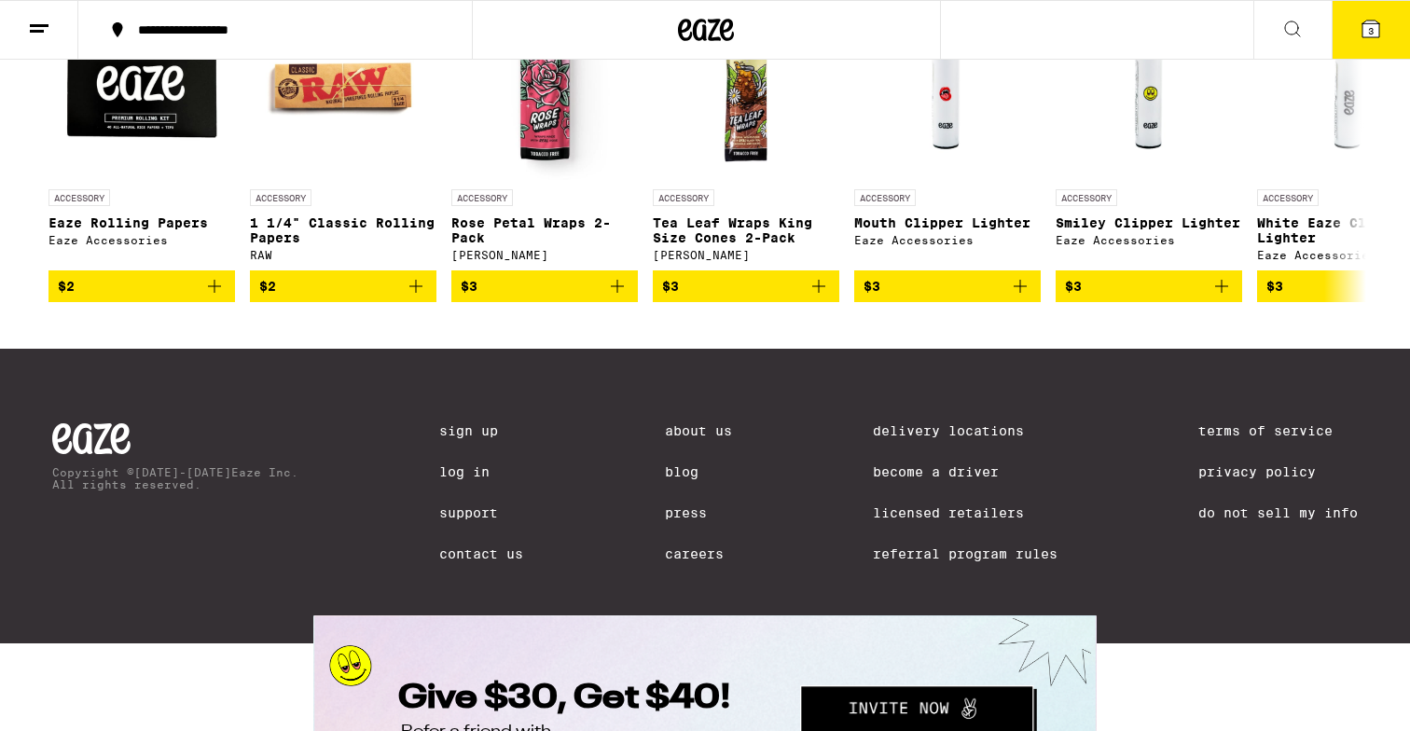
scroll to position [7453, 0]
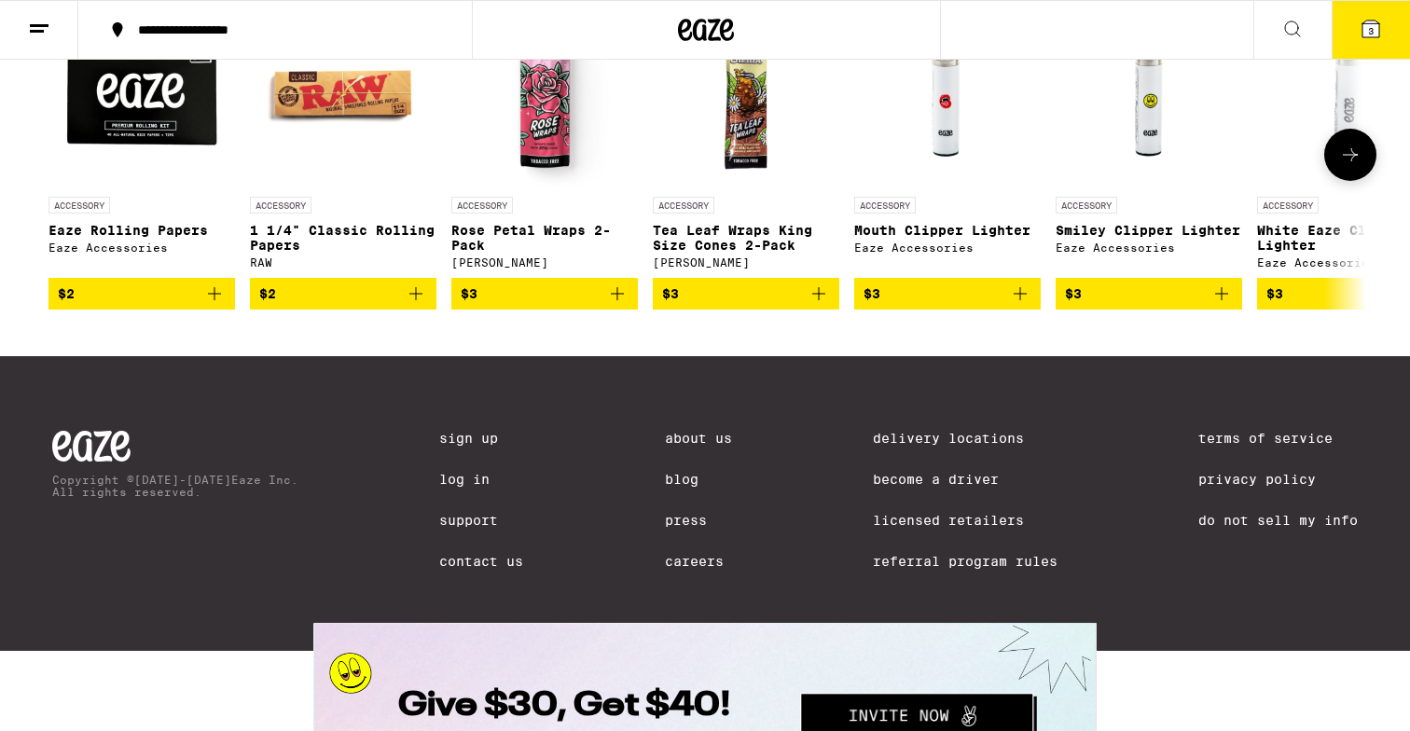
click at [1361, 181] on button at bounding box center [1350, 155] width 52 height 52
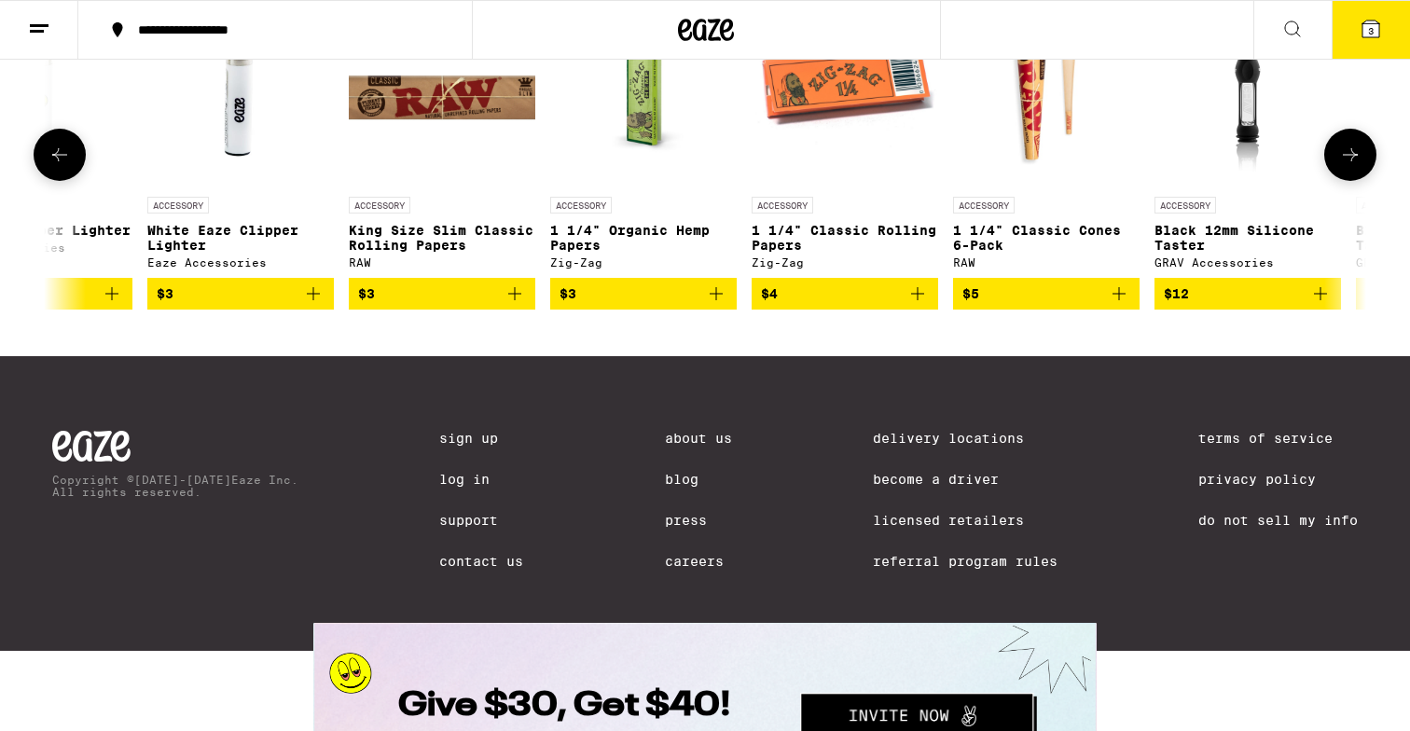
click at [1361, 181] on button at bounding box center [1350, 155] width 52 height 52
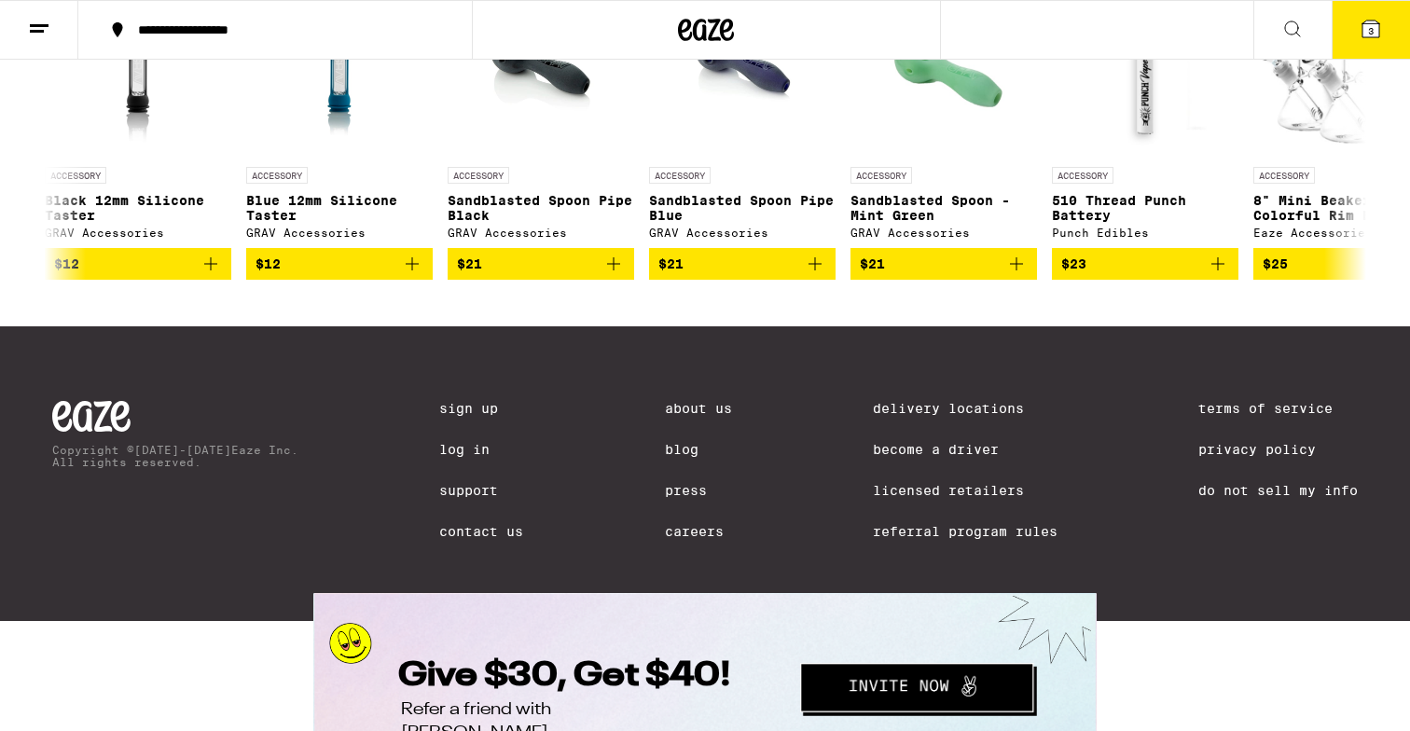
scroll to position [7484, 0]
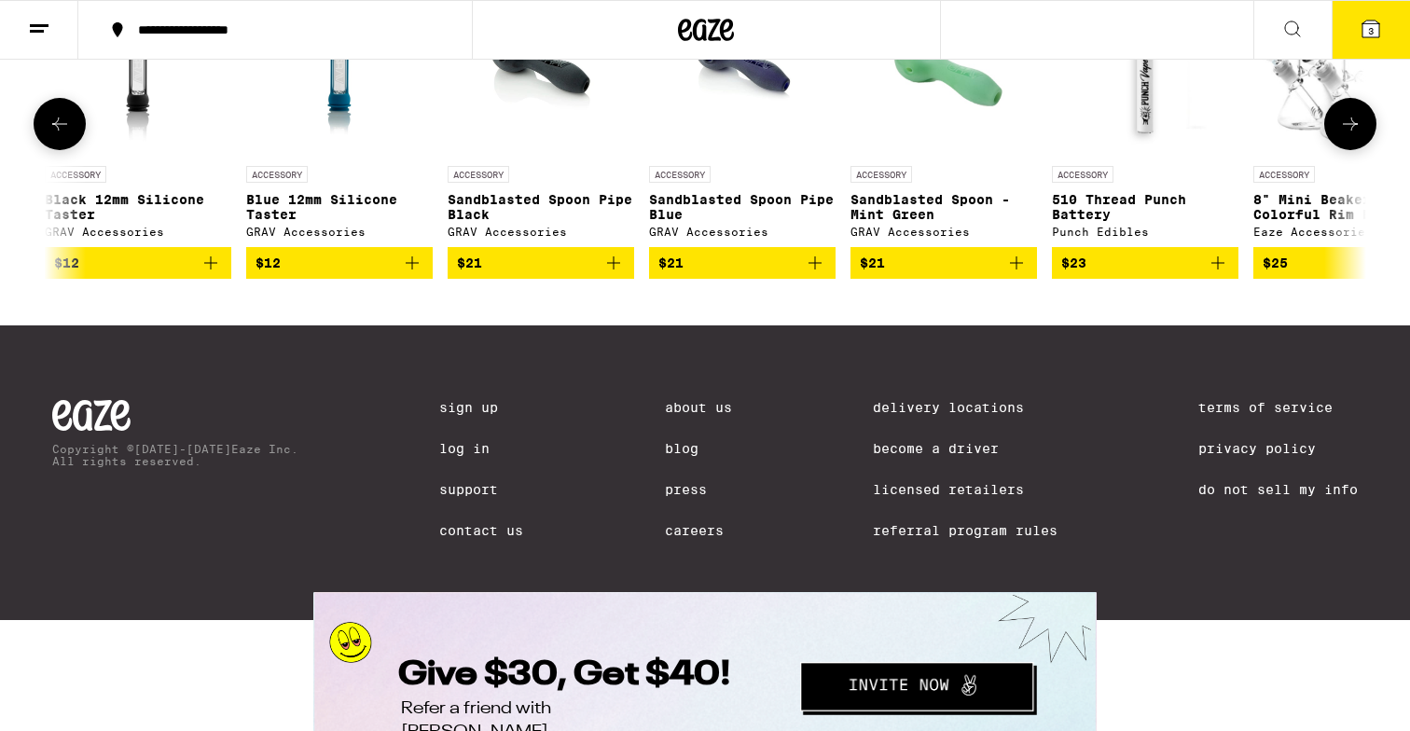
click at [1347, 135] on icon at bounding box center [1350, 124] width 22 height 22
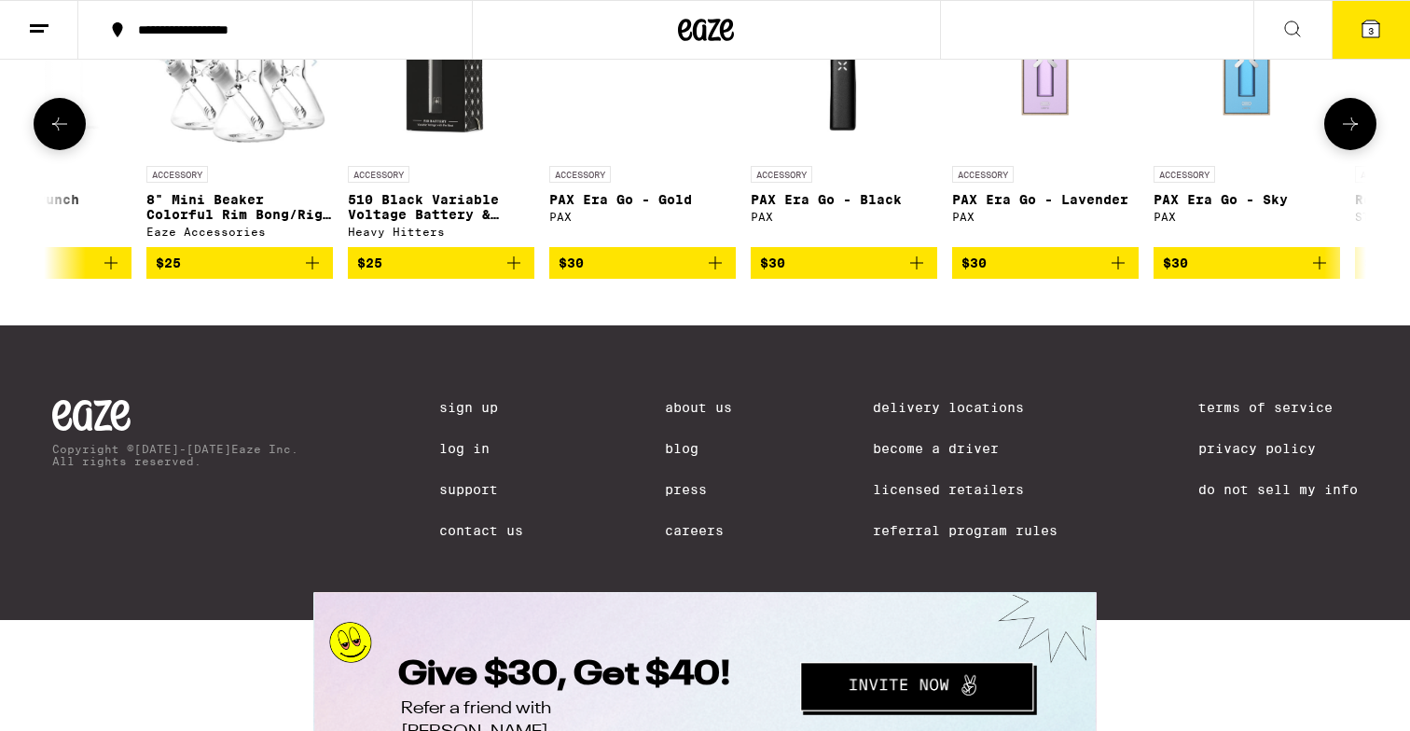
scroll to position [0, 3328]
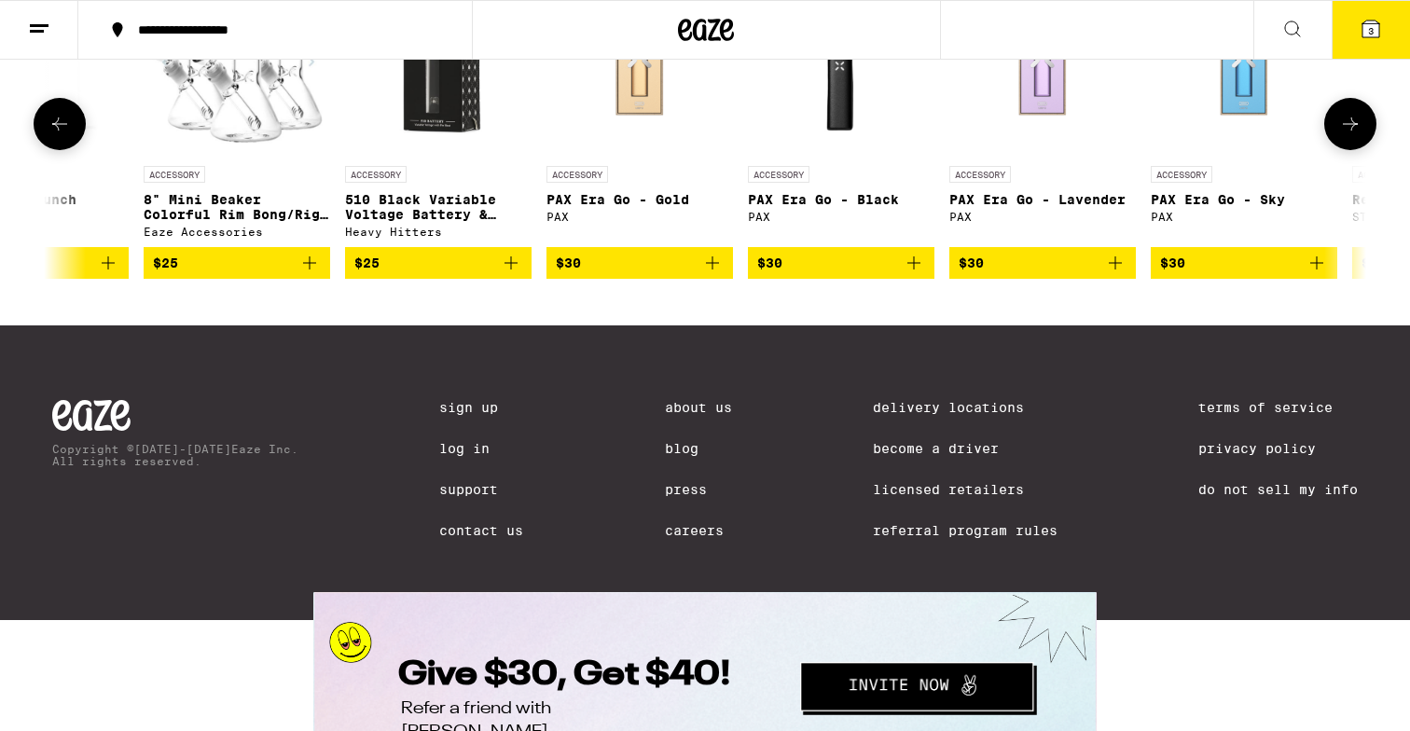
click at [1347, 135] on icon at bounding box center [1350, 124] width 22 height 22
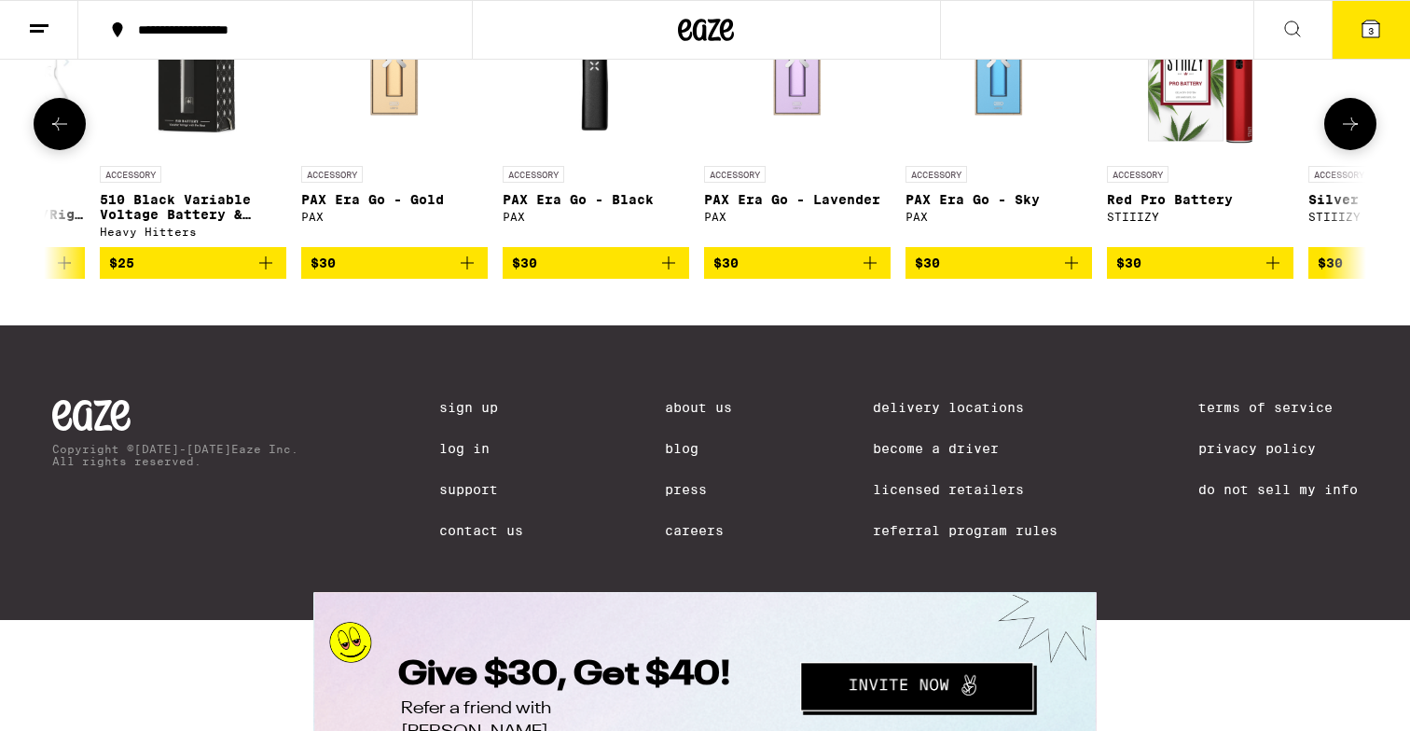
click at [1347, 135] on icon at bounding box center [1350, 124] width 22 height 22
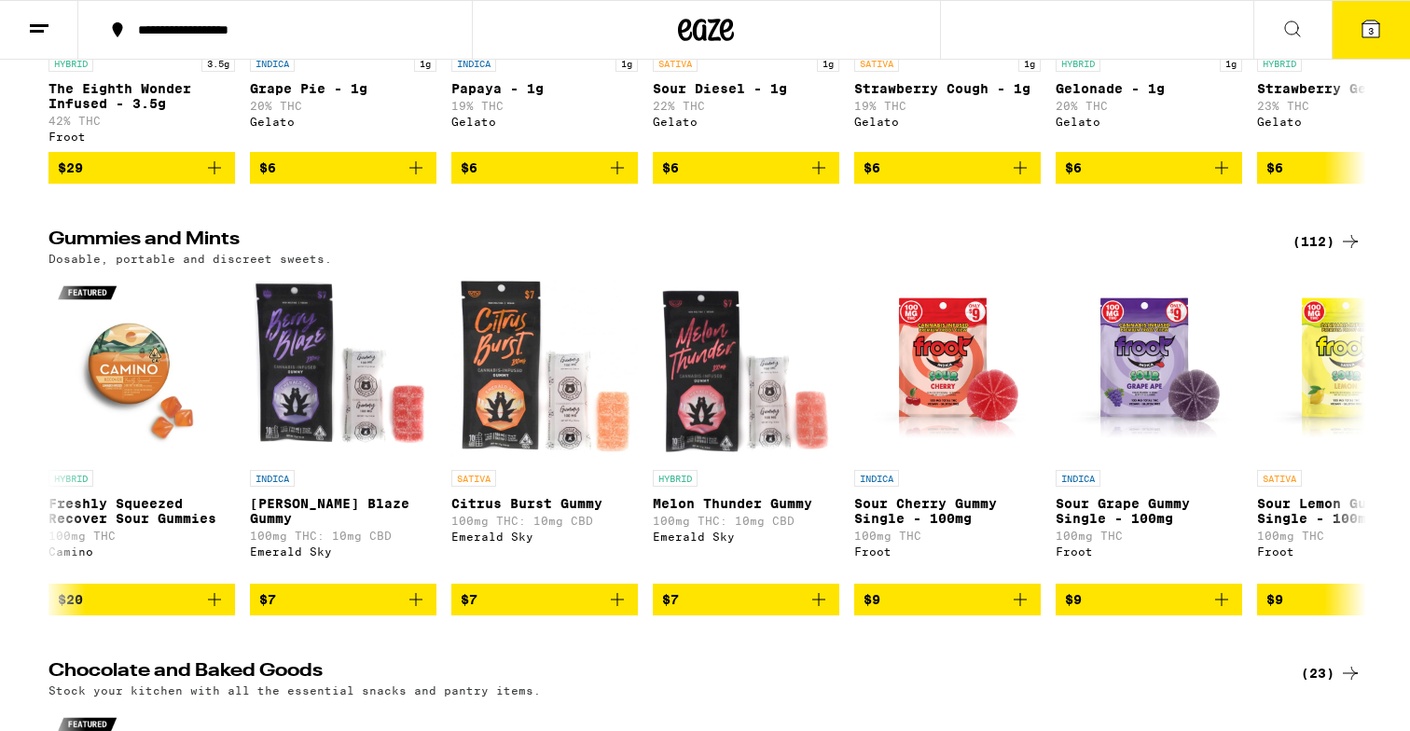
scroll to position [4261, 0]
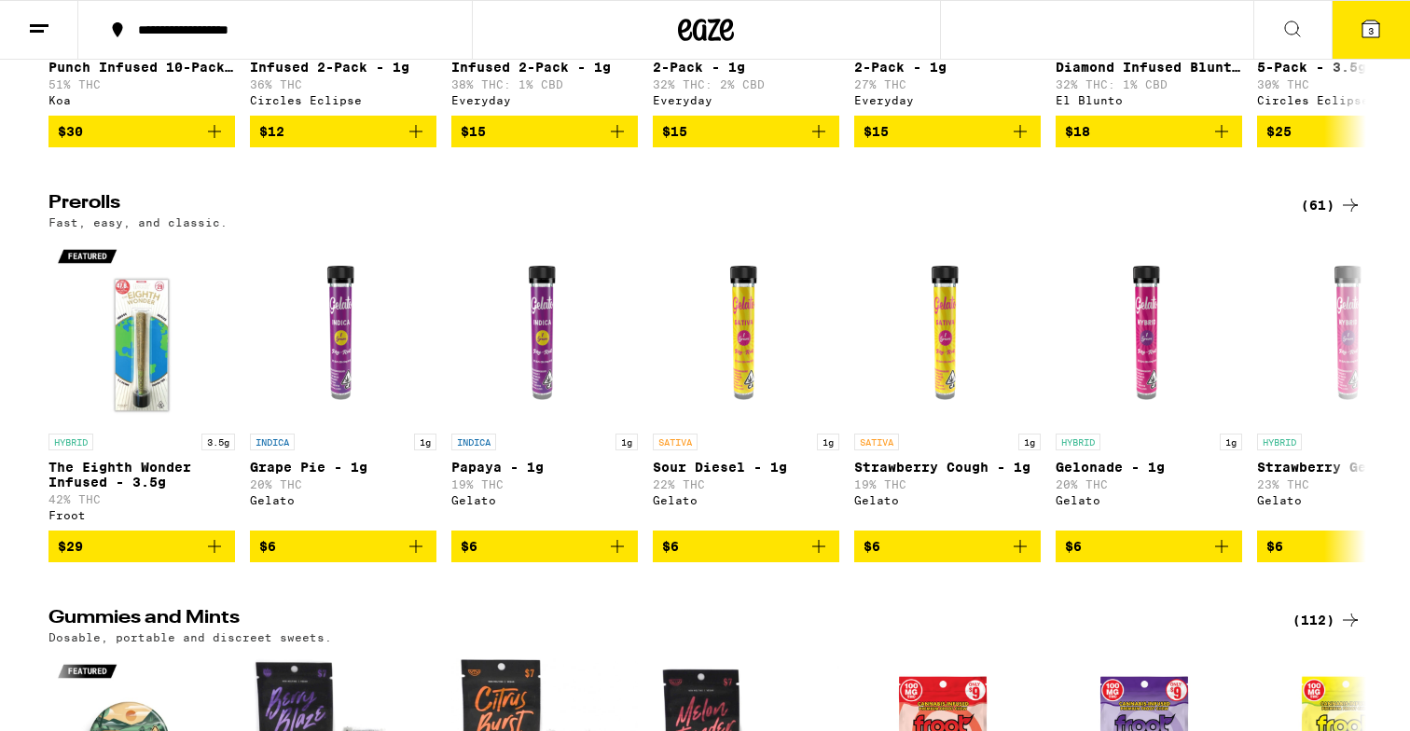
click at [1376, 26] on icon at bounding box center [1370, 29] width 17 height 17
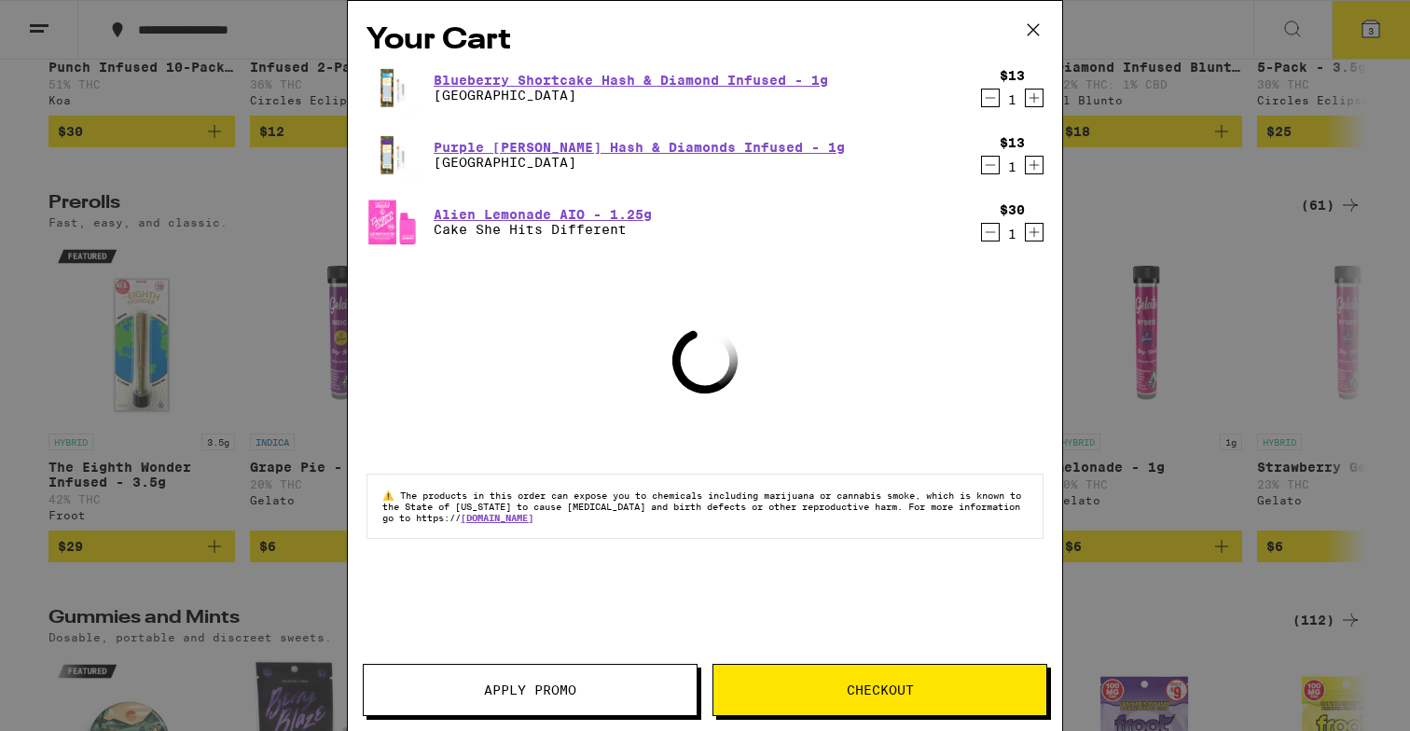
click at [599, 696] on button "Apply Promo" at bounding box center [530, 690] width 335 height 52
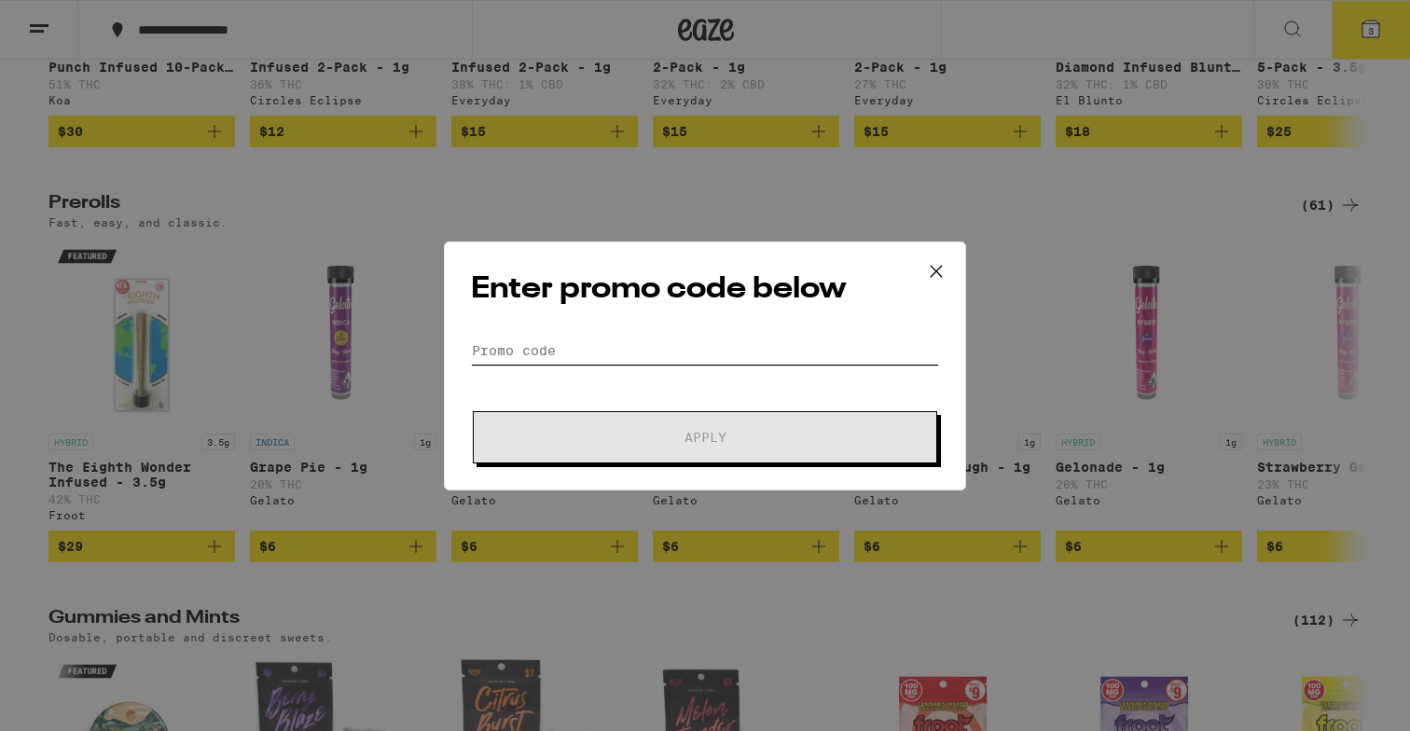
click at [691, 350] on input "Promo Code" at bounding box center [705, 351] width 468 height 28
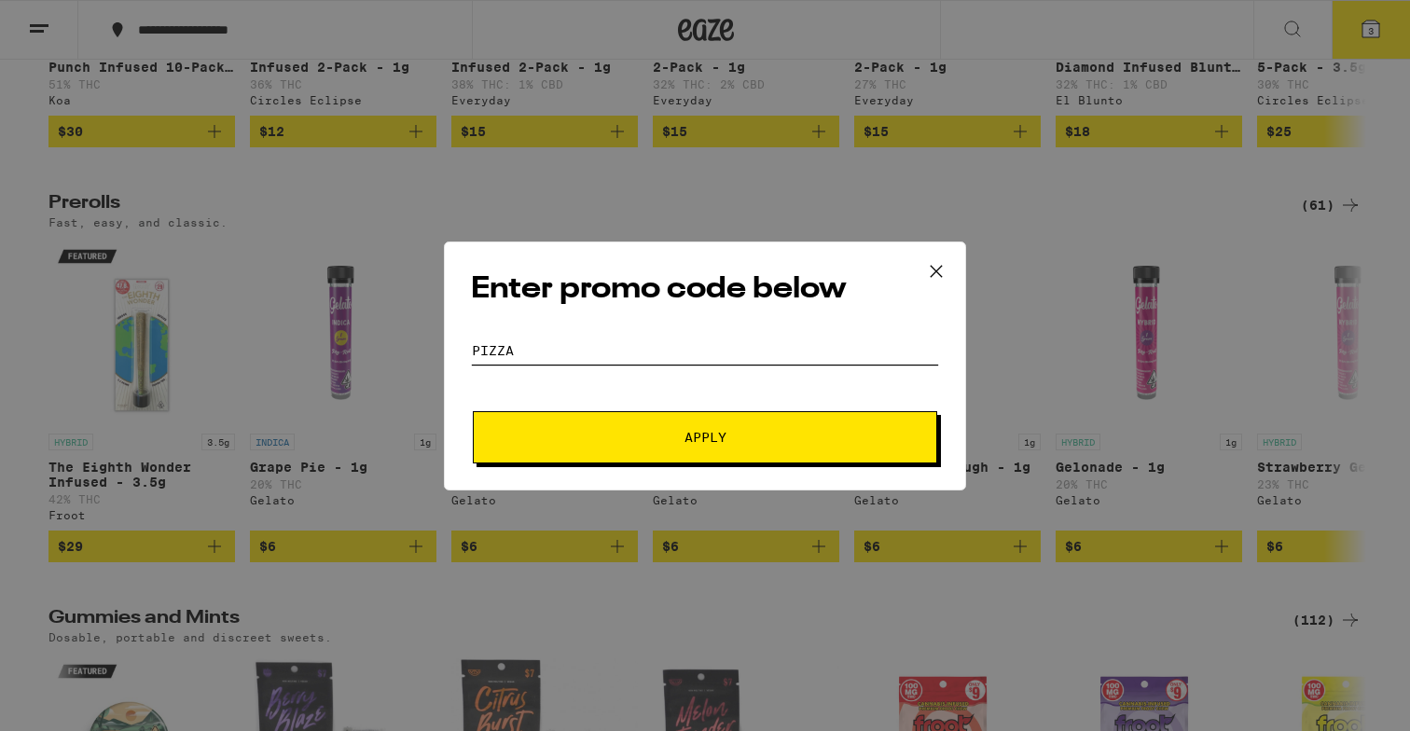
type input "pizza"
click at [473, 411] on button "Apply" at bounding box center [705, 437] width 464 height 52
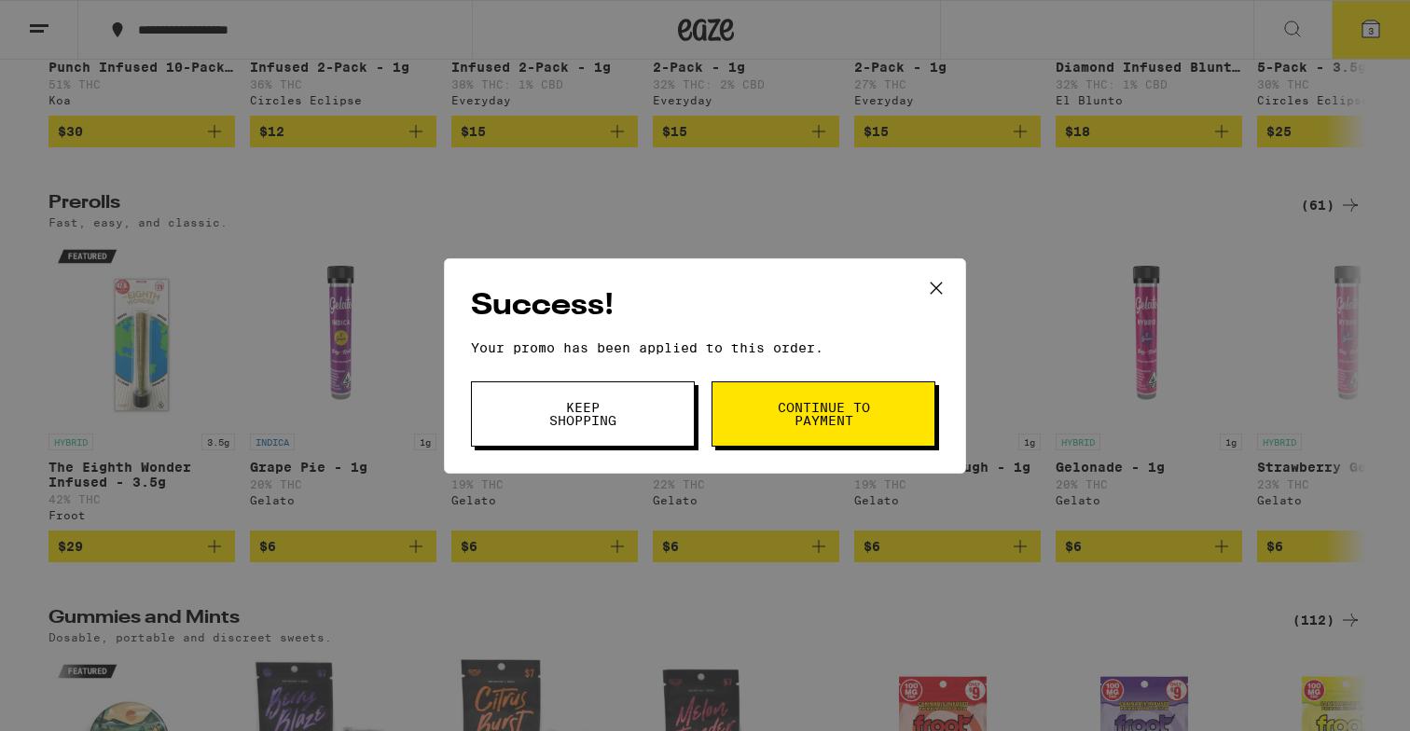
click at [625, 436] on button "Keep Shopping" at bounding box center [583, 413] width 224 height 65
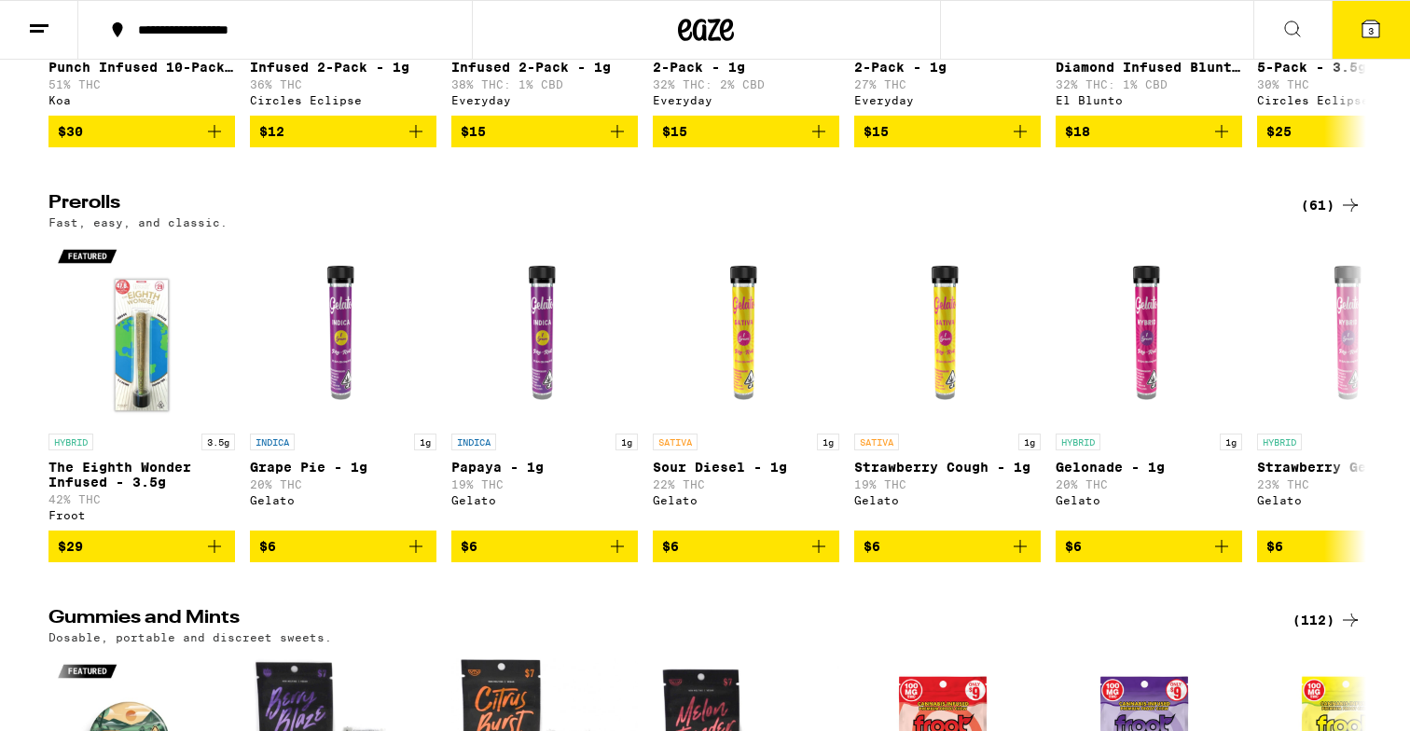
click at [1366, 26] on icon at bounding box center [1370, 29] width 17 height 17
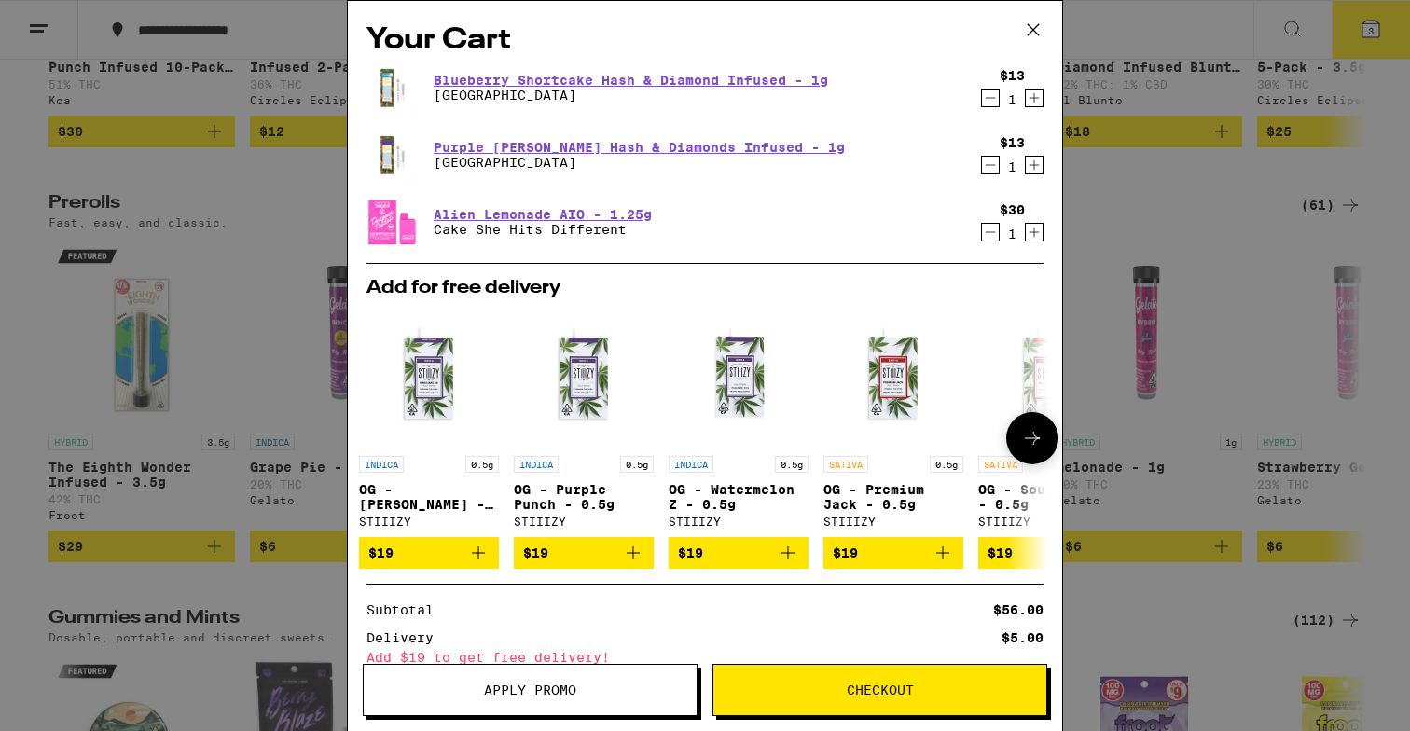
scroll to position [205, 0]
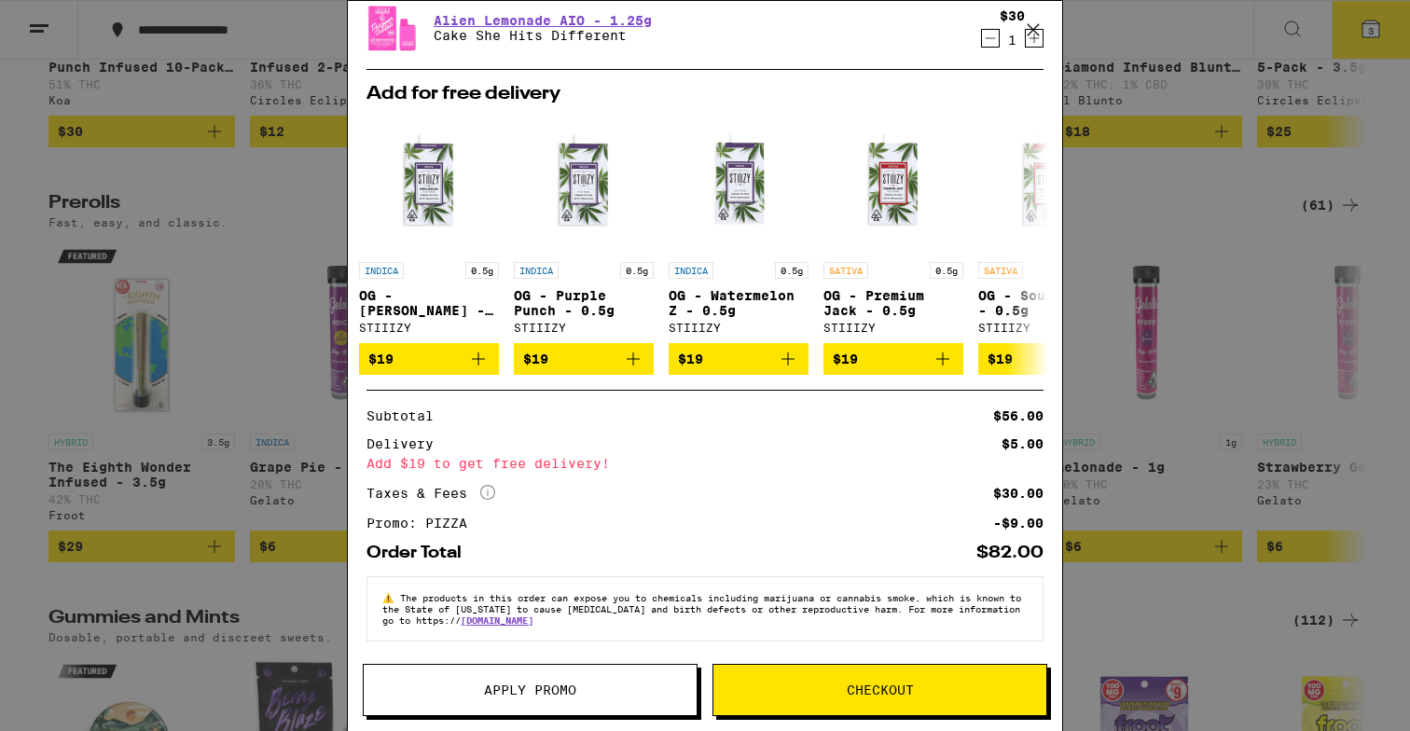
click at [268, 353] on div "Your Cart Blueberry Shortcake Hash & Diamond Infused - 1g Stone Road $13 1 Purp…" at bounding box center [705, 365] width 1410 height 731
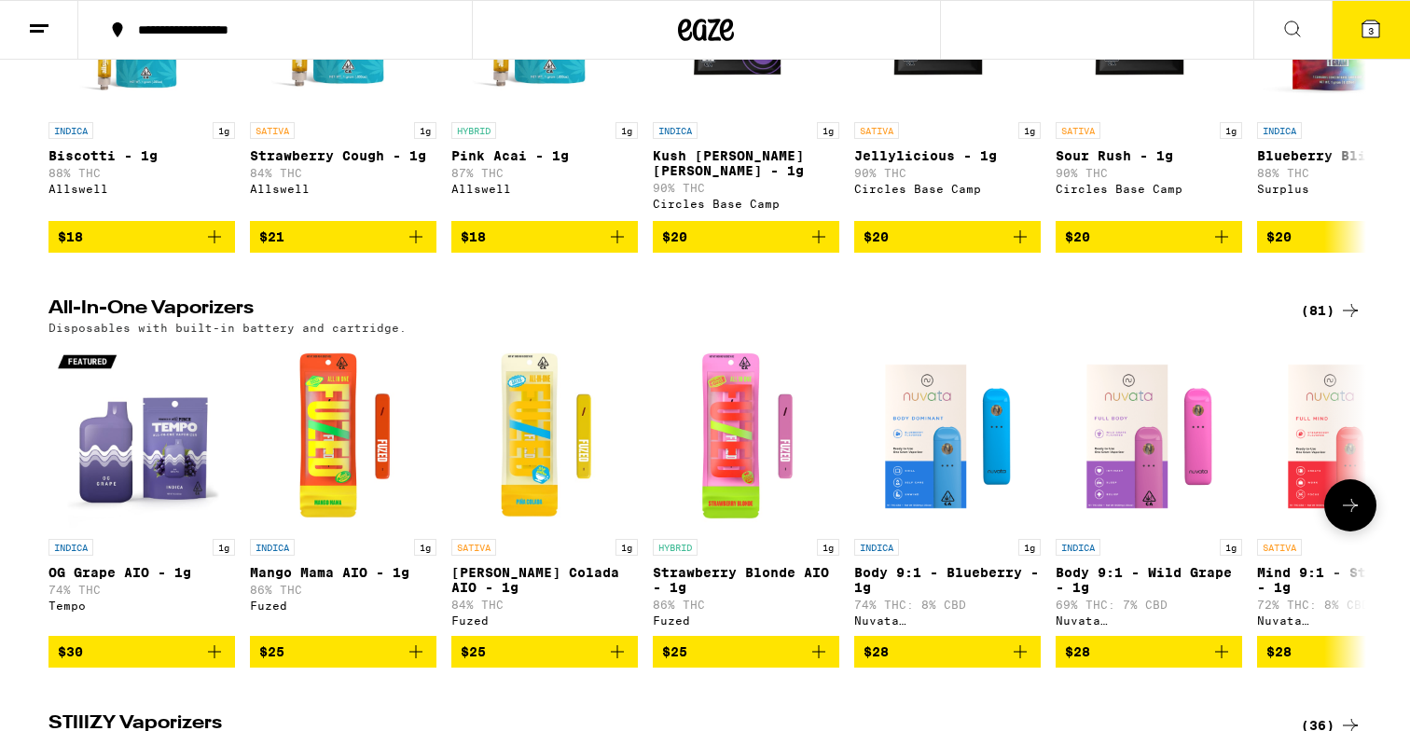
scroll to position [1757, 0]
